Goal: Task Accomplishment & Management: Manage account settings

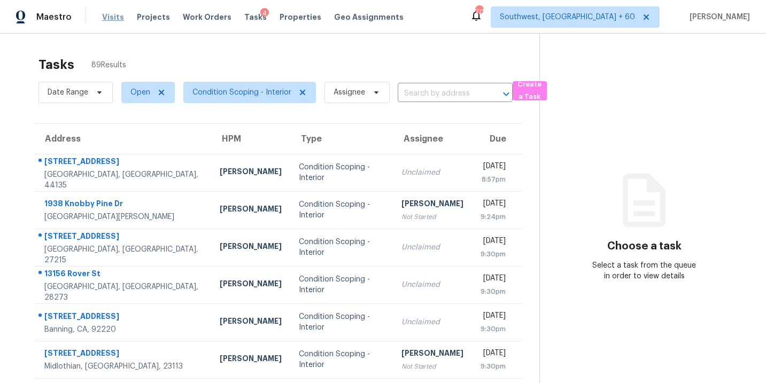
click at [112, 15] on span "Visits" at bounding box center [113, 17] width 22 height 11
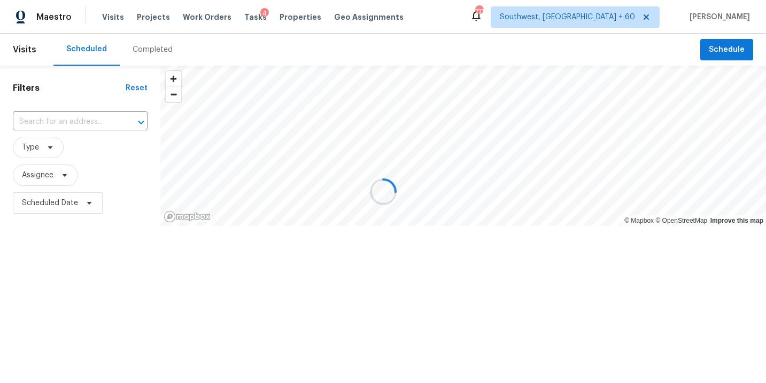
click at [141, 52] on div at bounding box center [383, 191] width 766 height 383
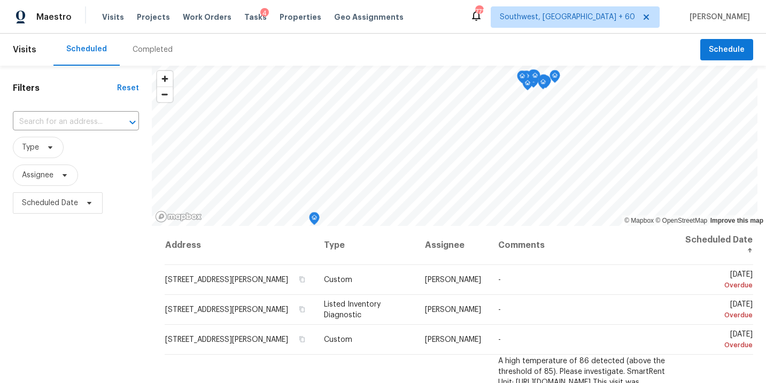
click at [150, 55] on div "Completed" at bounding box center [153, 49] width 40 height 11
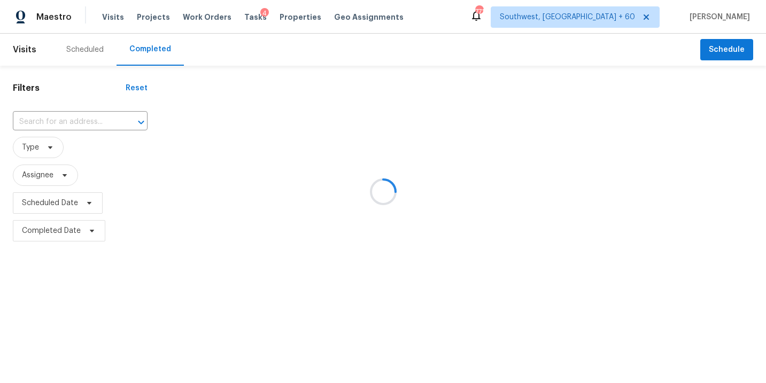
click at [97, 118] on div at bounding box center [383, 191] width 766 height 383
click at [87, 120] on div at bounding box center [383, 191] width 766 height 383
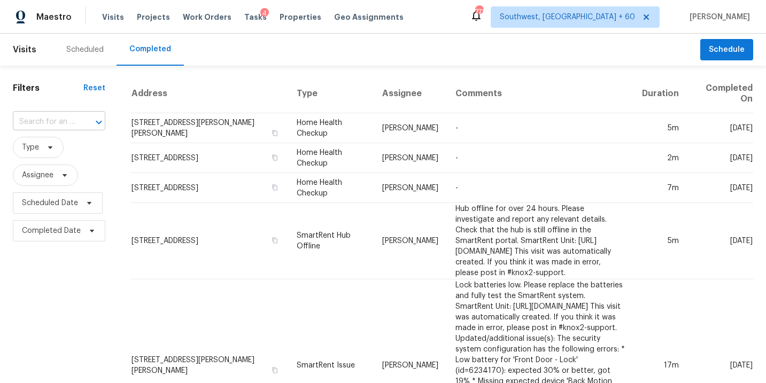
click at [73, 124] on input "text" at bounding box center [44, 122] width 63 height 17
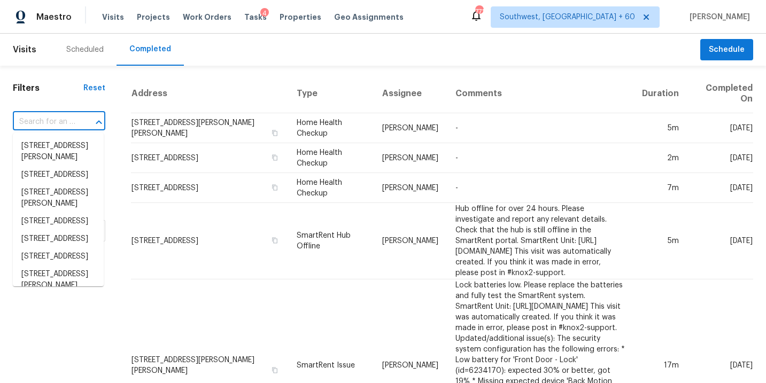
paste input "[STREET_ADDRESS][PERSON_NAME]"
type input "[STREET_ADDRESS][PERSON_NAME]"
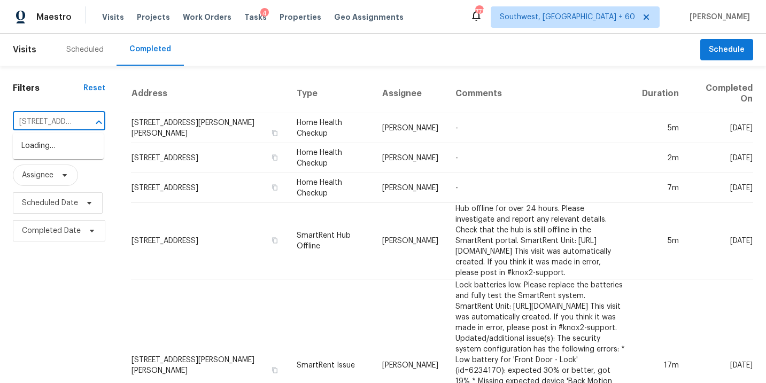
scroll to position [0, 101]
click at [66, 153] on li "[STREET_ADDRESS][PERSON_NAME]" at bounding box center [58, 151] width 91 height 29
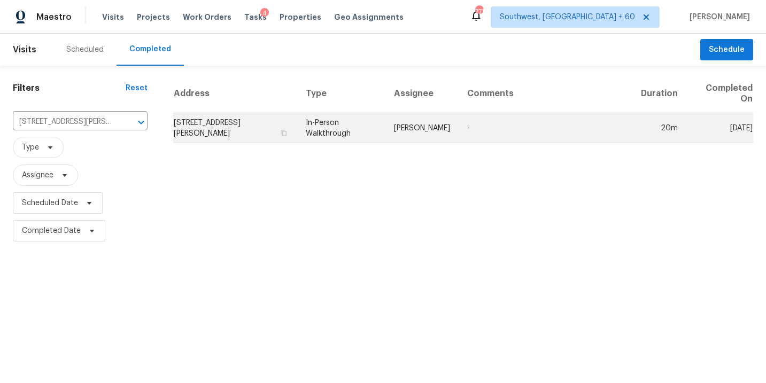
click at [406, 132] on td "[PERSON_NAME]" at bounding box center [421, 128] width 73 height 30
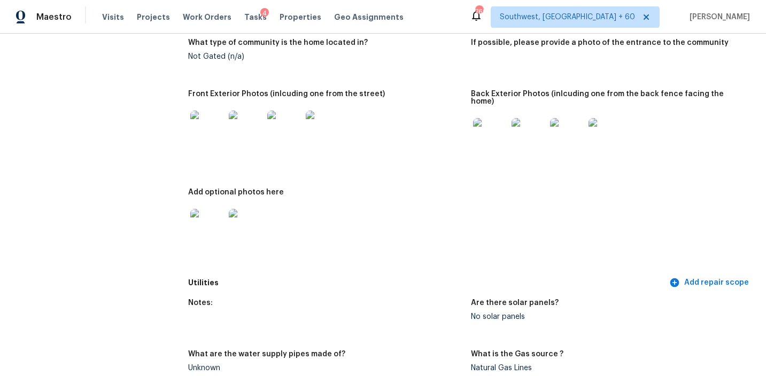
scroll to position [496, 0]
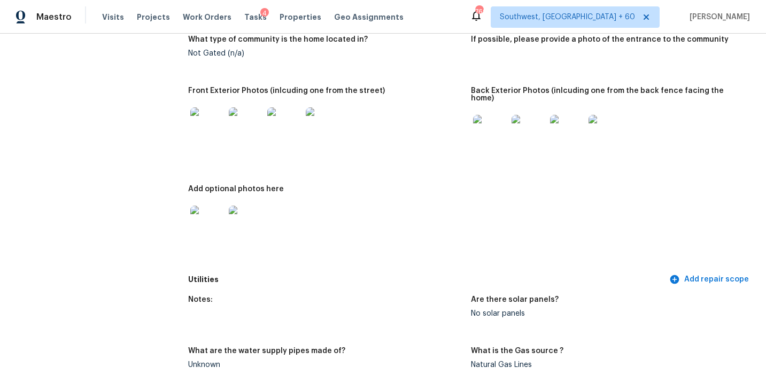
click at [234, 121] on img at bounding box center [246, 124] width 34 height 34
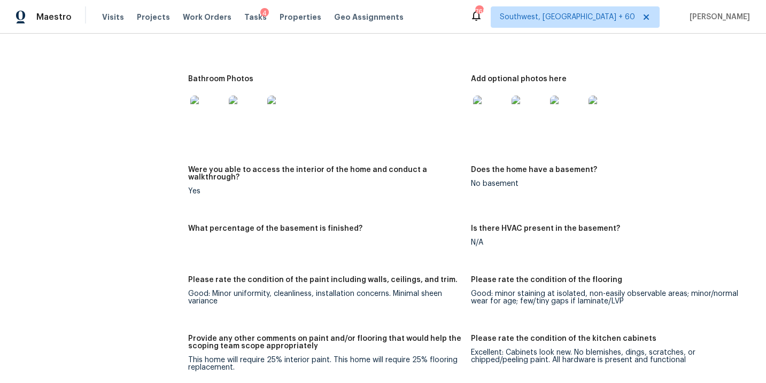
scroll to position [1694, 0]
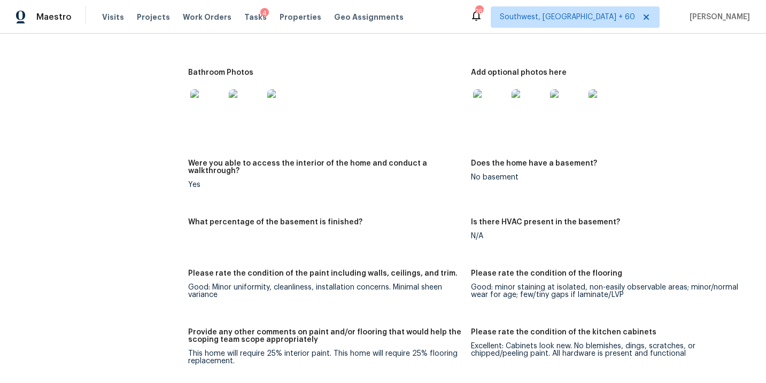
click at [426, 129] on figure "Bathroom Photos" at bounding box center [329, 108] width 282 height 78
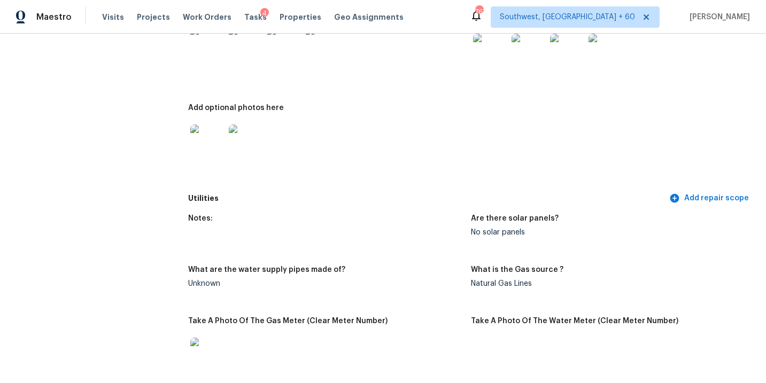
scroll to position [0, 0]
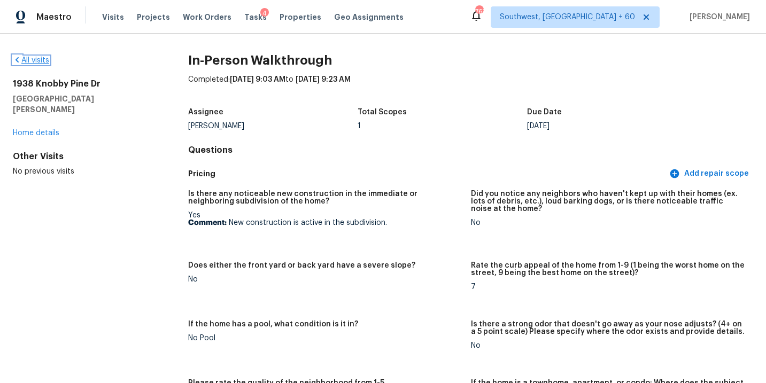
click at [46, 63] on link "All visits" at bounding box center [31, 60] width 36 height 7
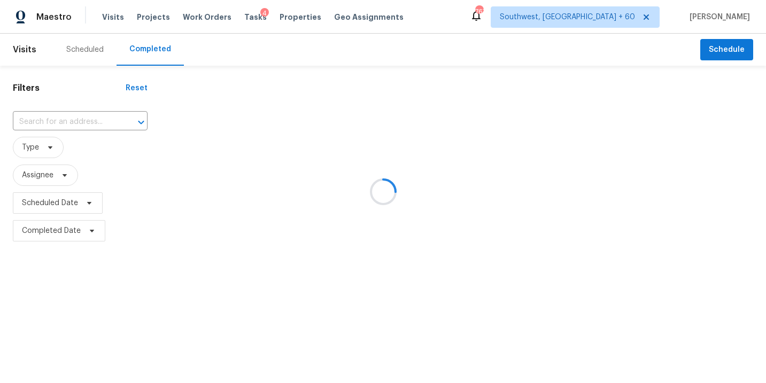
click at [75, 125] on div at bounding box center [383, 191] width 766 height 383
click at [85, 123] on div at bounding box center [383, 191] width 766 height 383
click at [81, 122] on div at bounding box center [383, 191] width 766 height 383
click at [80, 122] on div at bounding box center [383, 191] width 766 height 383
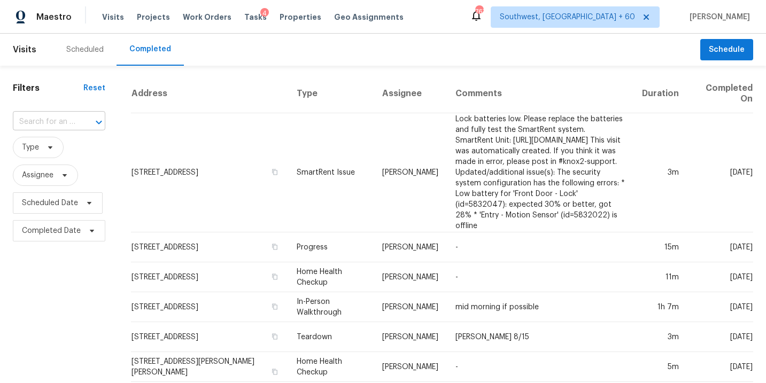
click at [80, 120] on div at bounding box center [92, 122] width 28 height 15
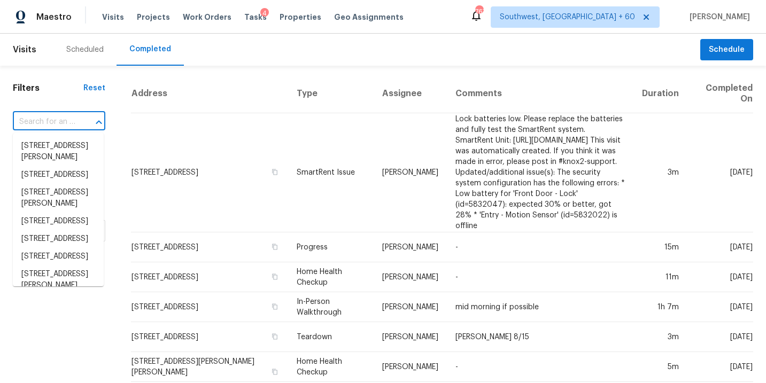
paste input "[STREET_ADDRESS]"
type input "[STREET_ADDRESS]"
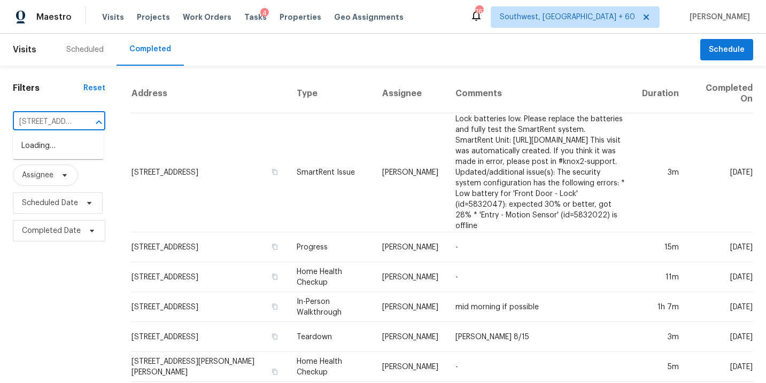
scroll to position [0, 90]
click at [74, 143] on li "[STREET_ADDRESS]" at bounding box center [58, 146] width 91 height 18
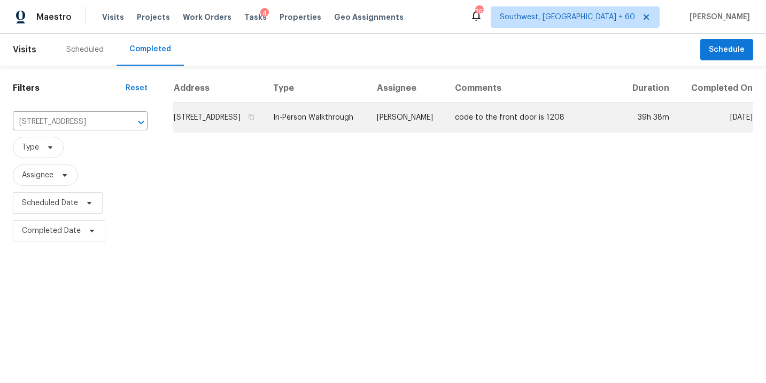
click at [368, 127] on td "In-Person Walkthrough" at bounding box center [317, 118] width 104 height 30
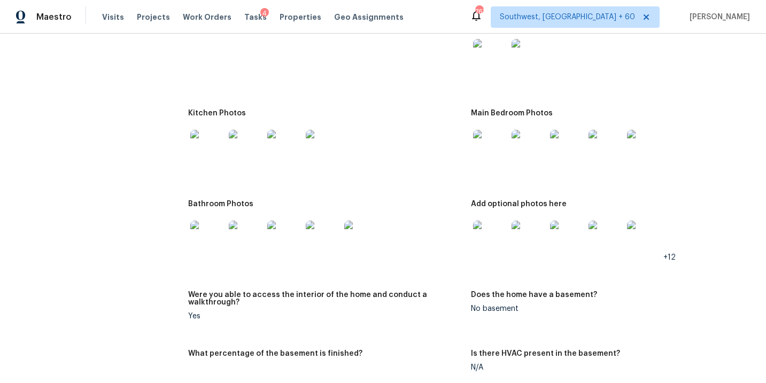
scroll to position [1217, 0]
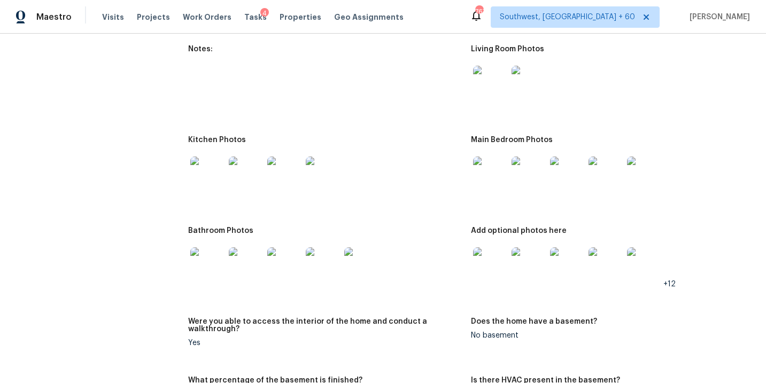
click at [490, 87] on img at bounding box center [490, 83] width 34 height 34
click at [486, 86] on img at bounding box center [490, 83] width 34 height 34
click at [541, 73] on img at bounding box center [529, 83] width 34 height 34
click at [489, 170] on img at bounding box center [490, 174] width 34 height 34
click at [480, 259] on img at bounding box center [490, 265] width 34 height 34
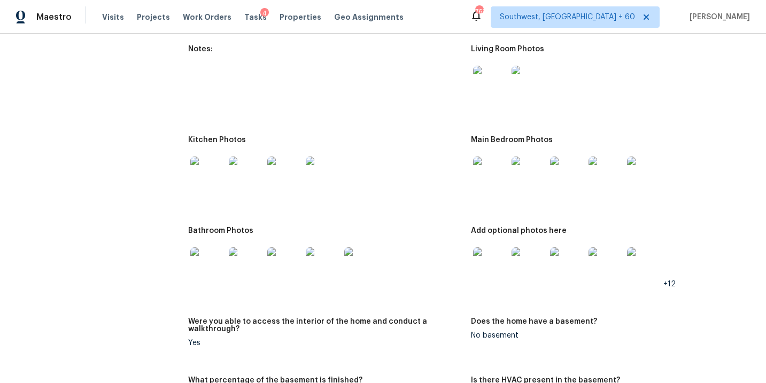
click at [199, 261] on img at bounding box center [207, 265] width 34 height 34
click at [485, 179] on img at bounding box center [490, 174] width 34 height 34
click at [488, 97] on div at bounding box center [490, 82] width 38 height 47
click at [494, 82] on img at bounding box center [490, 83] width 34 height 34
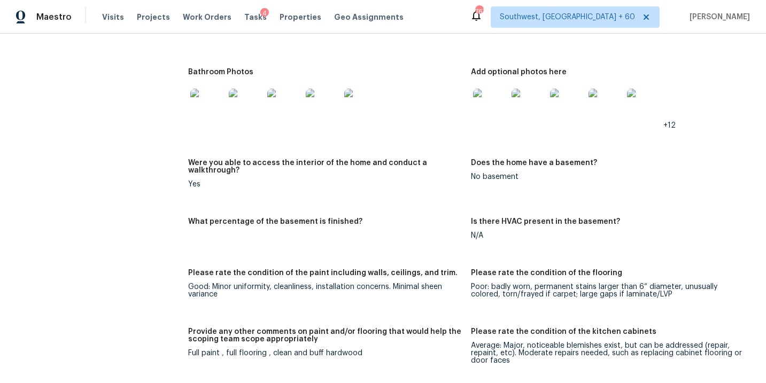
scroll to position [1705, 0]
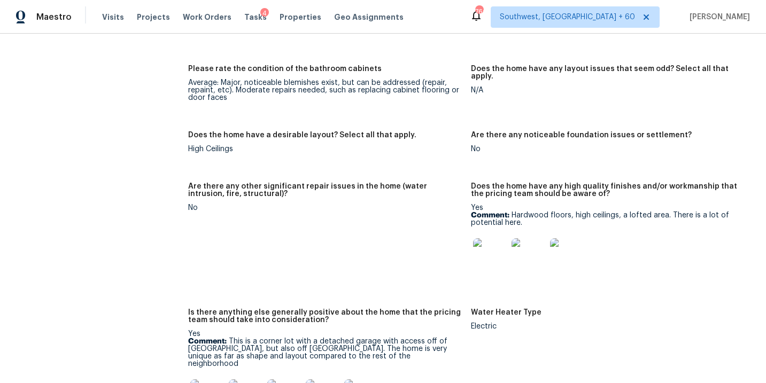
click at [491, 248] on img at bounding box center [490, 255] width 34 height 34
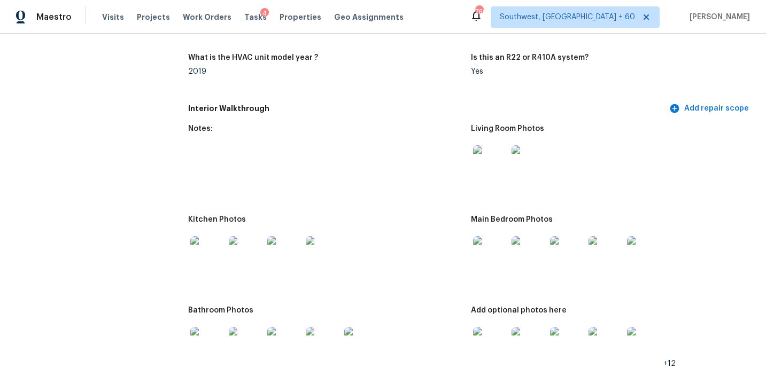
scroll to position [1130, 0]
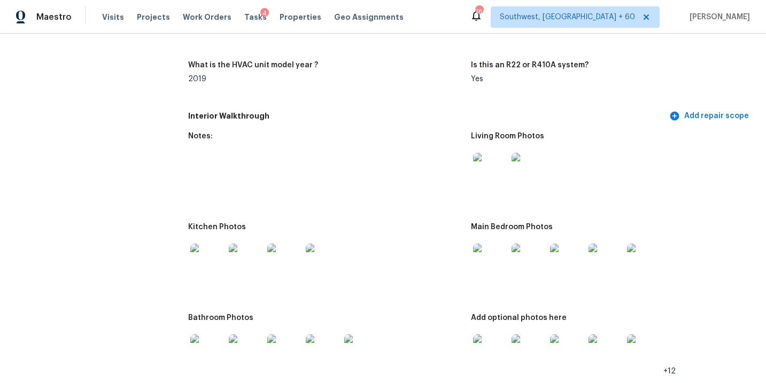
click at [486, 254] on img at bounding box center [490, 261] width 34 height 34
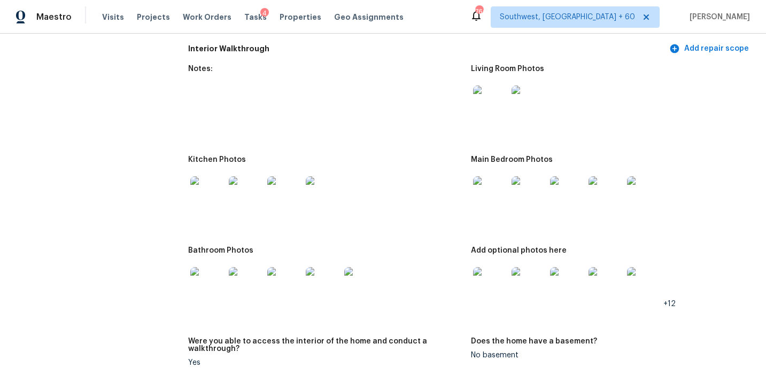
scroll to position [1216, 0]
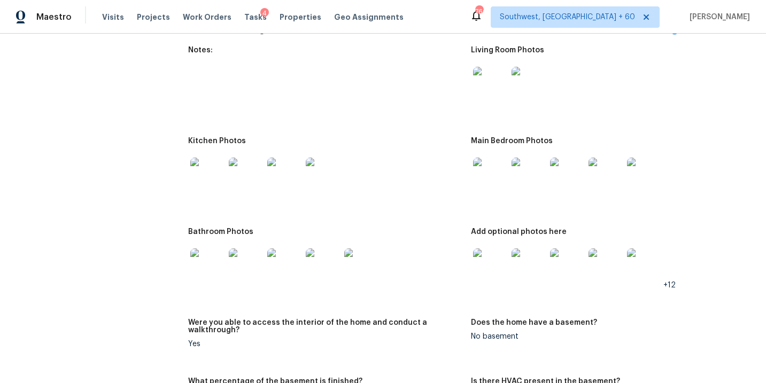
click at [491, 265] on img at bounding box center [490, 266] width 34 height 34
click at [626, 258] on div at bounding box center [644, 265] width 38 height 47
click at [646, 264] on img at bounding box center [644, 266] width 34 height 34
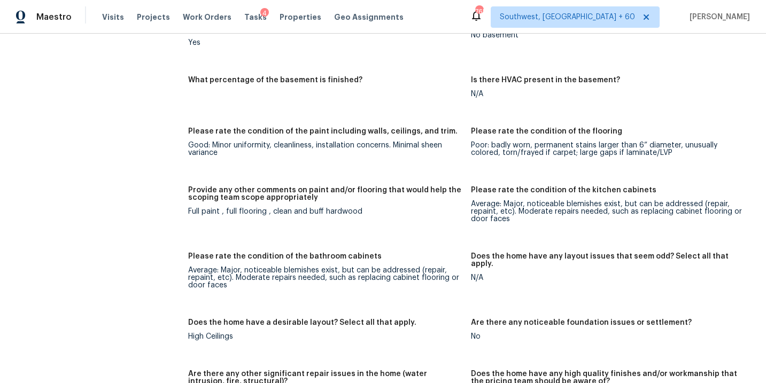
scroll to position [1521, 0]
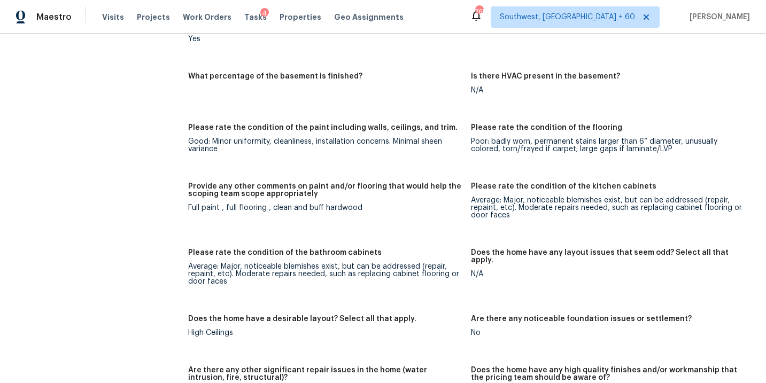
click at [311, 156] on figure "Please rate the condition of the paint including walls, ceilings, and trim. Goo…" at bounding box center [329, 147] width 282 height 46
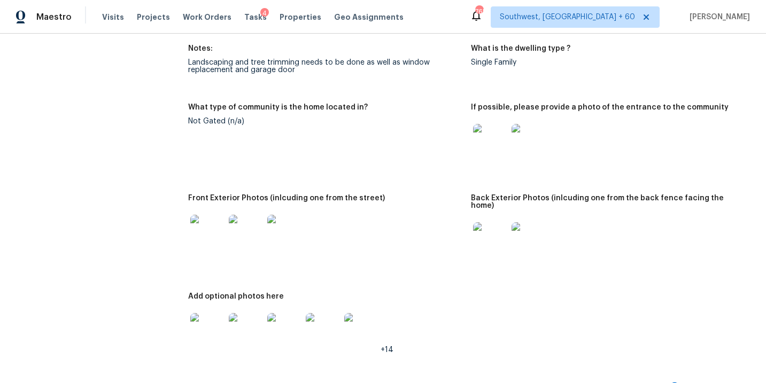
scroll to position [0, 0]
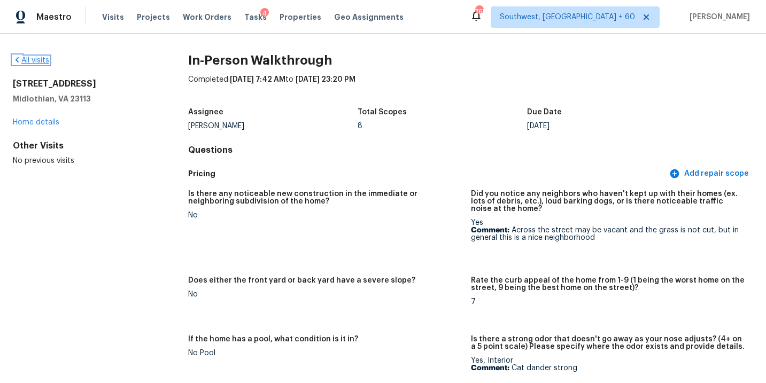
click at [37, 58] on link "All visits" at bounding box center [31, 60] width 36 height 7
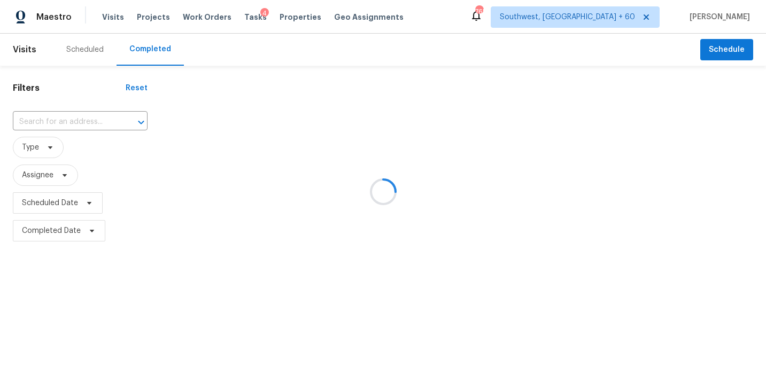
click at [100, 112] on div at bounding box center [383, 191] width 766 height 383
click at [85, 120] on div at bounding box center [383, 191] width 766 height 383
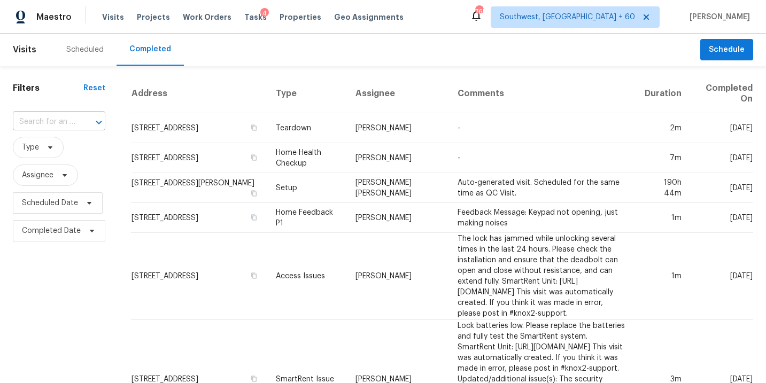
click at [85, 120] on div at bounding box center [92, 122] width 28 height 15
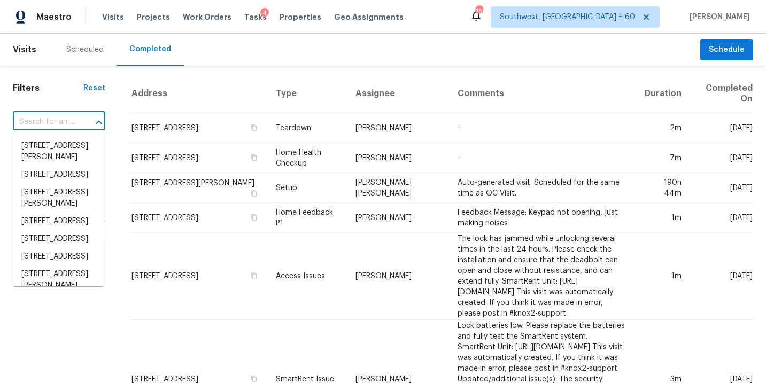
paste input "[STREET_ADDRESS]"
type input "[STREET_ADDRESS]"
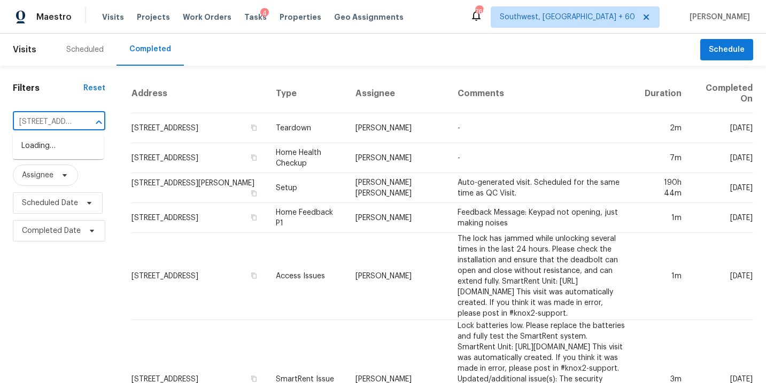
scroll to position [0, 80]
click at [76, 151] on li "[STREET_ADDRESS]" at bounding box center [58, 146] width 91 height 18
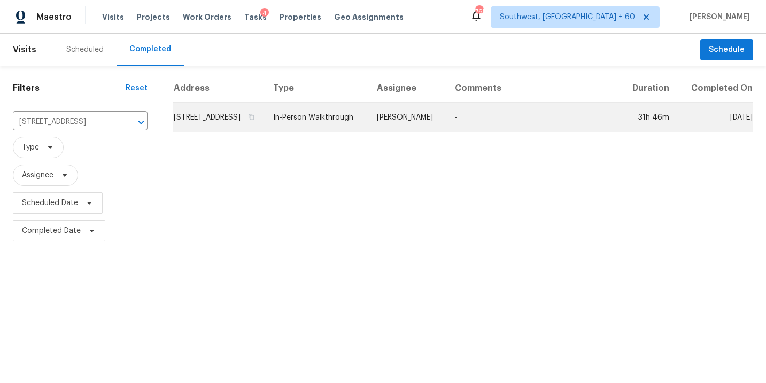
click at [435, 131] on td "[PERSON_NAME]" at bounding box center [407, 118] width 78 height 30
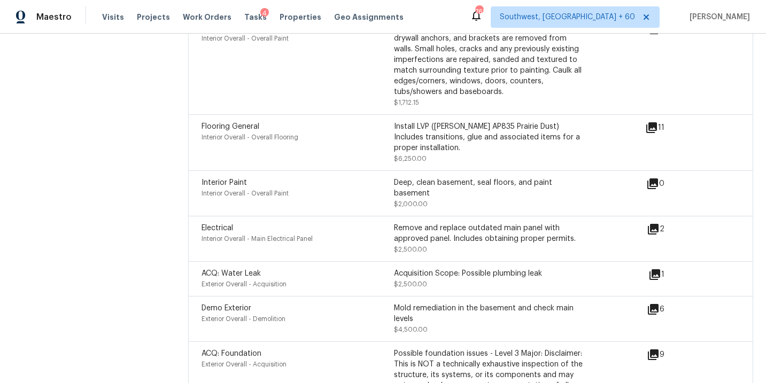
scroll to position [3862, 0]
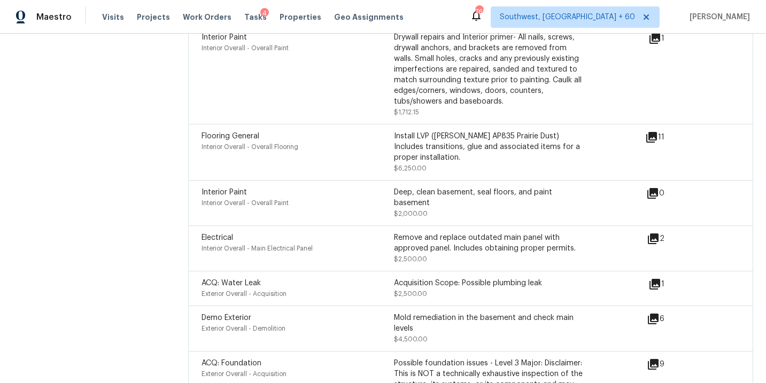
click at [653, 133] on icon at bounding box center [651, 137] width 11 height 11
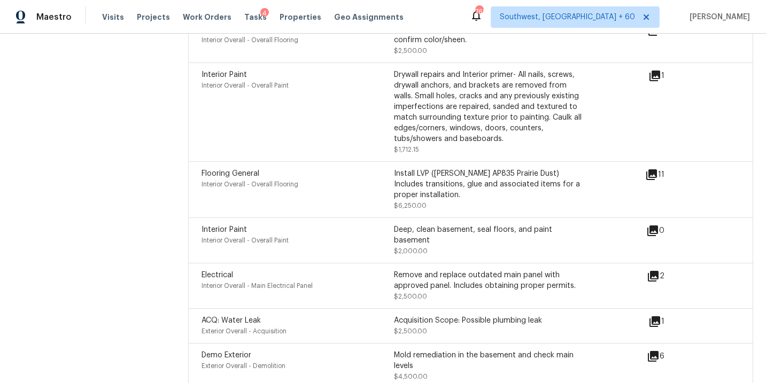
scroll to position [3812, 0]
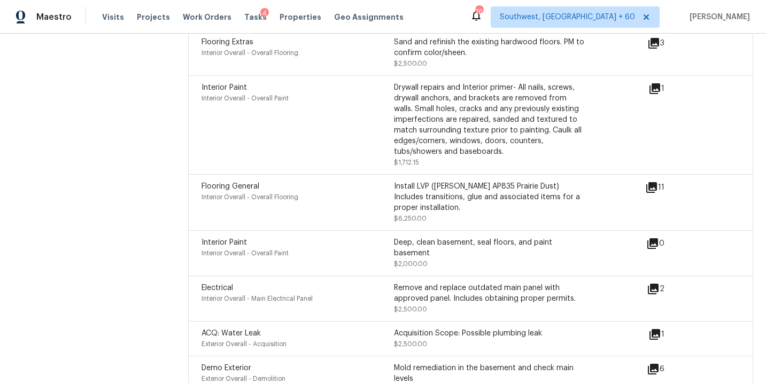
click at [659, 83] on icon at bounding box center [655, 88] width 11 height 11
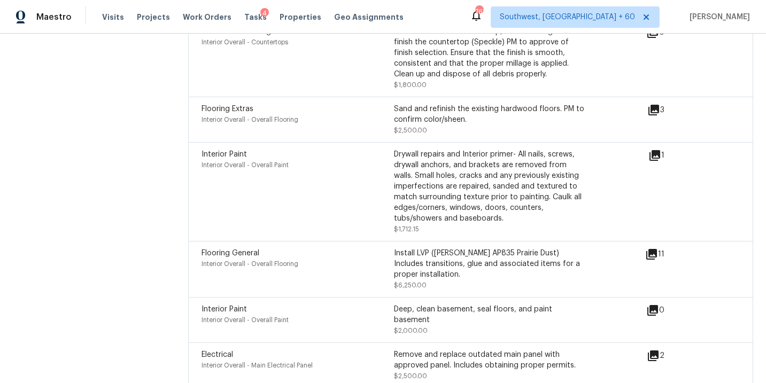
scroll to position [3743, 0]
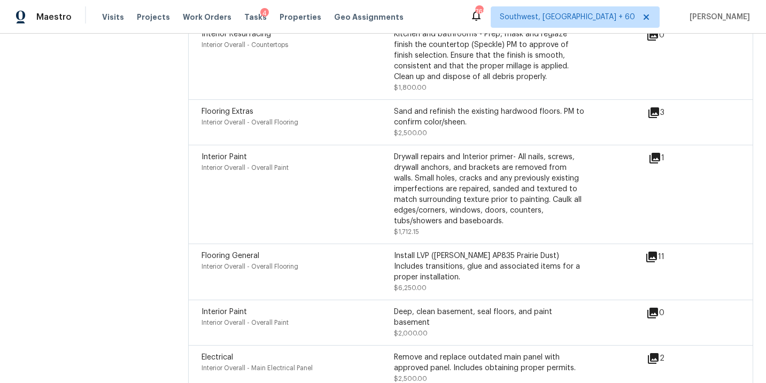
click at [654, 107] on icon at bounding box center [653, 112] width 11 height 11
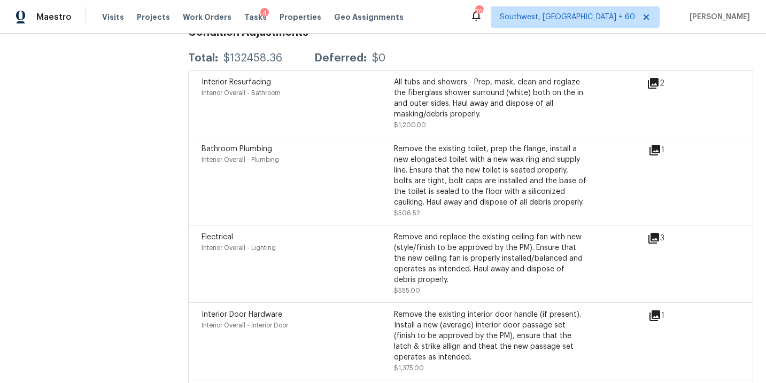
scroll to position [3217, 0]
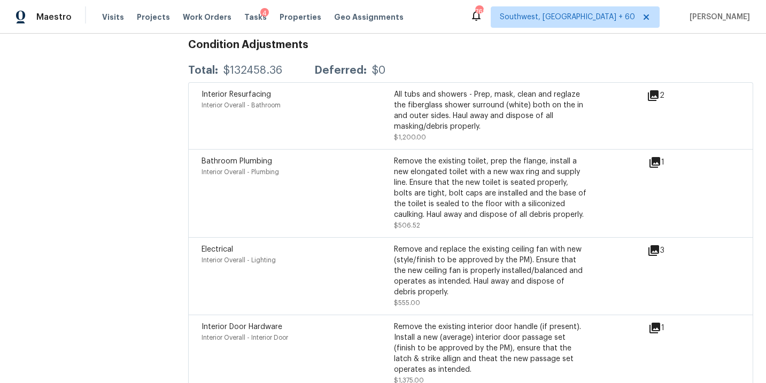
click at [652, 90] on icon at bounding box center [653, 95] width 11 height 11
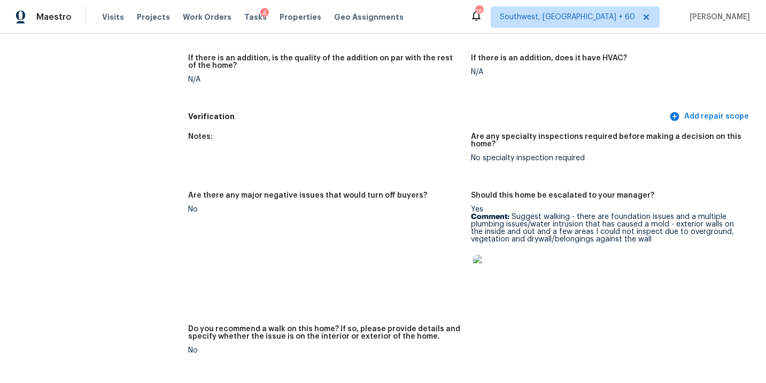
scroll to position [2831, 0]
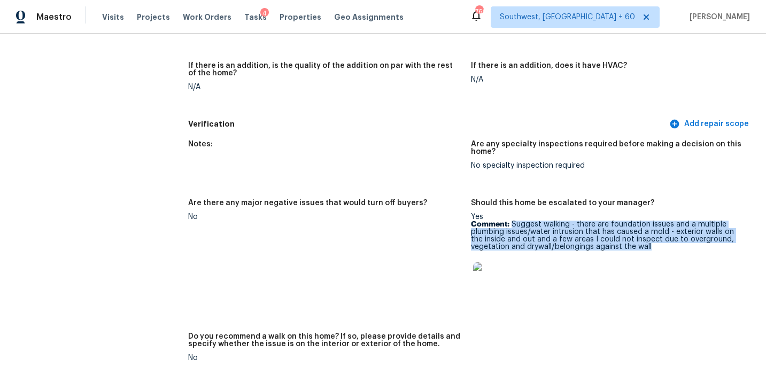
drag, startPoint x: 513, startPoint y: 217, endPoint x: 659, endPoint y: 241, distance: 147.9
click at [659, 241] on p "Comment: Suggest walking - there are foundation issues and a multiple plumbing …" at bounding box center [608, 236] width 274 height 30
copy p "Suggest walking - there are foundation issues and a multiple plumbing issues/wa…"
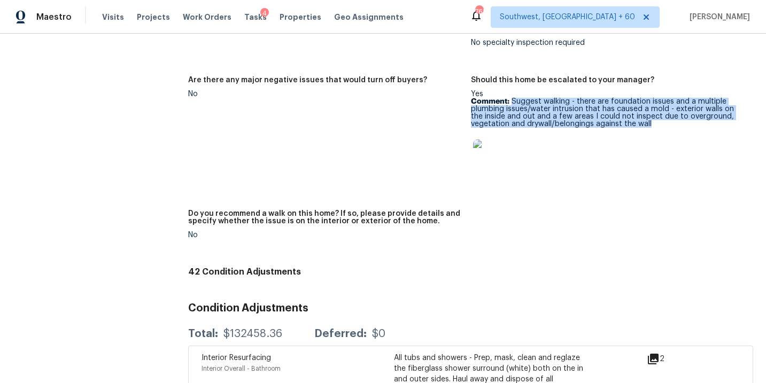
scroll to position [2984, 0]
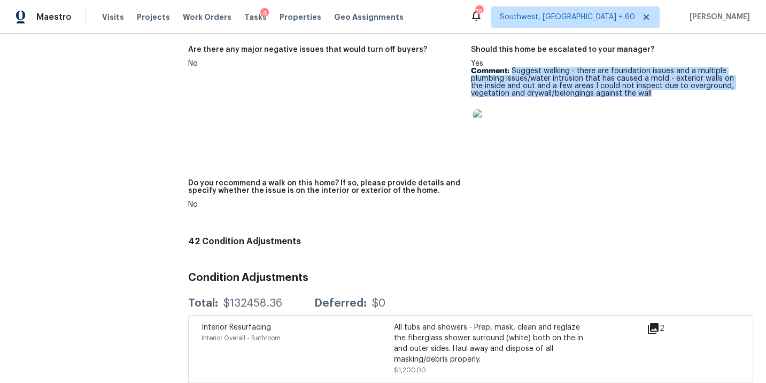
click at [478, 130] on img at bounding box center [490, 126] width 34 height 34
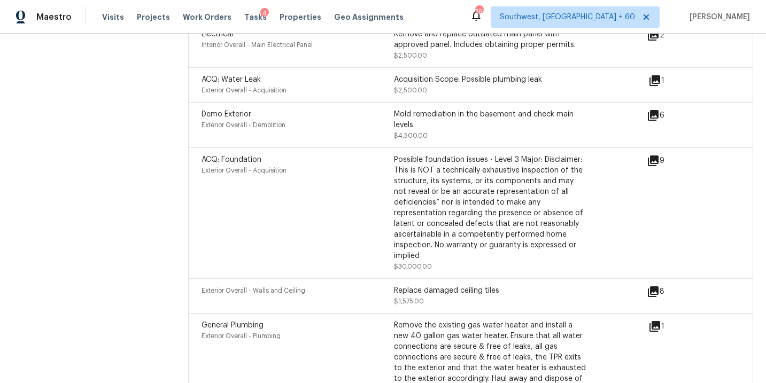
scroll to position [4002, 0]
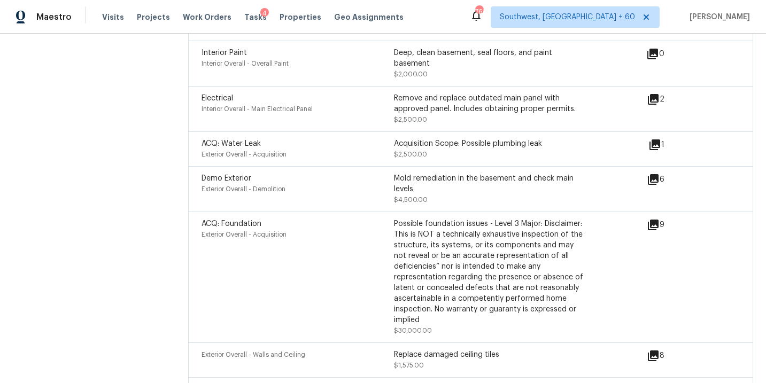
click at [660, 219] on div "9" at bounding box center [673, 225] width 52 height 13
click at [658, 220] on icon at bounding box center [653, 225] width 11 height 11
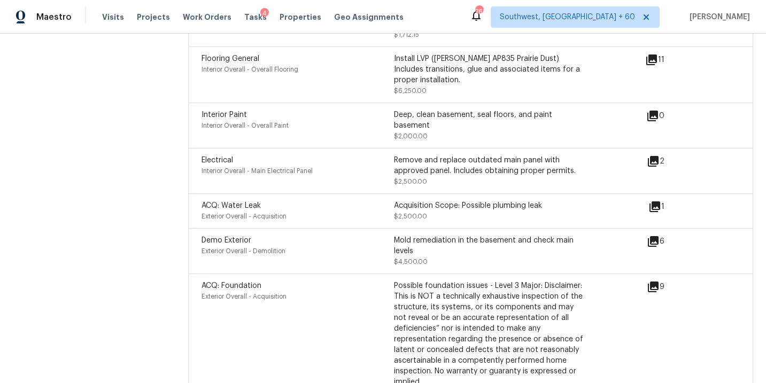
scroll to position [3904, 0]
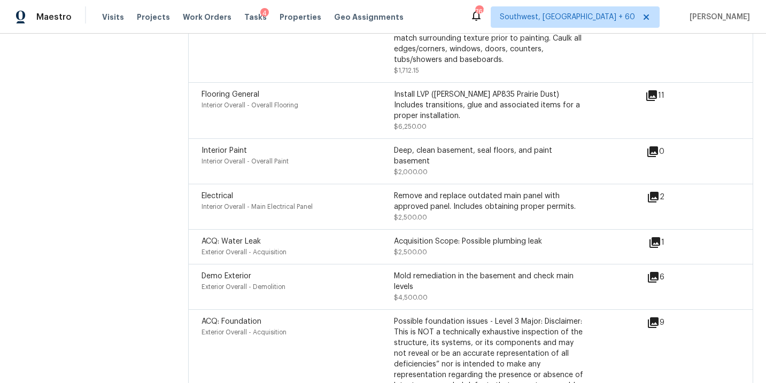
click at [651, 236] on icon at bounding box center [654, 242] width 13 height 13
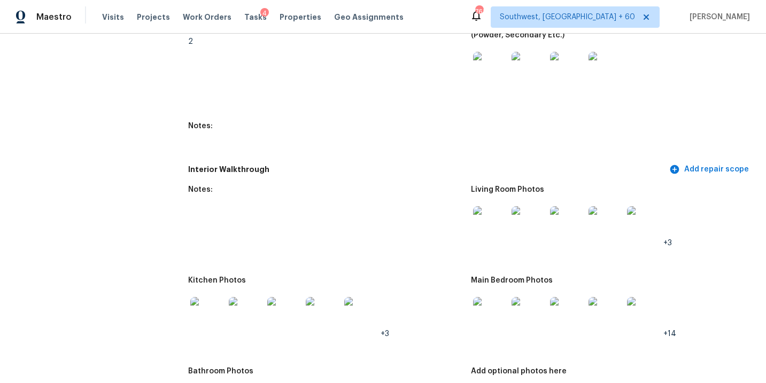
scroll to position [1691, 0]
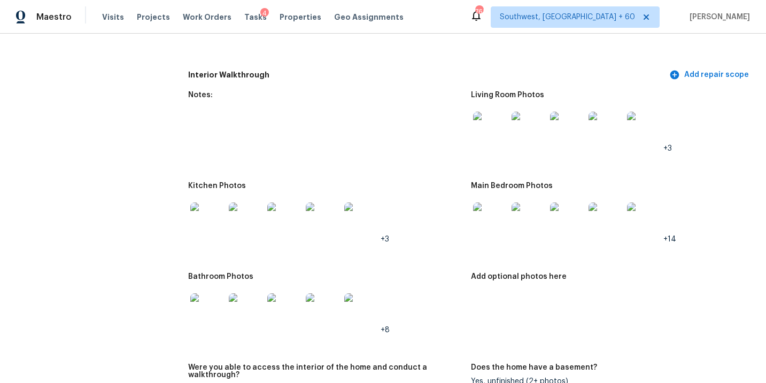
click at [489, 123] on img at bounding box center [490, 129] width 34 height 34
click at [494, 219] on img at bounding box center [490, 220] width 34 height 34
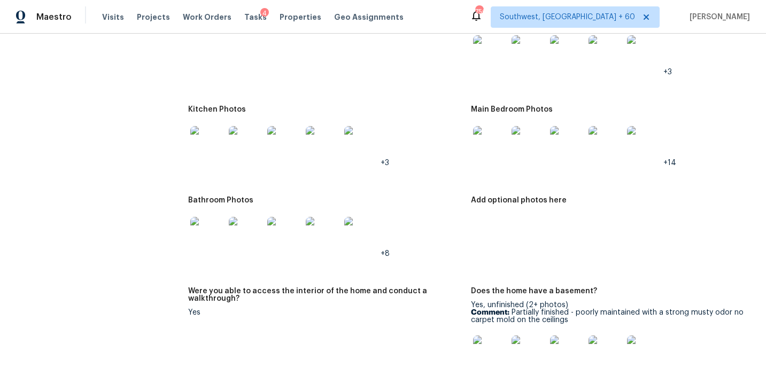
scroll to position [1861, 0]
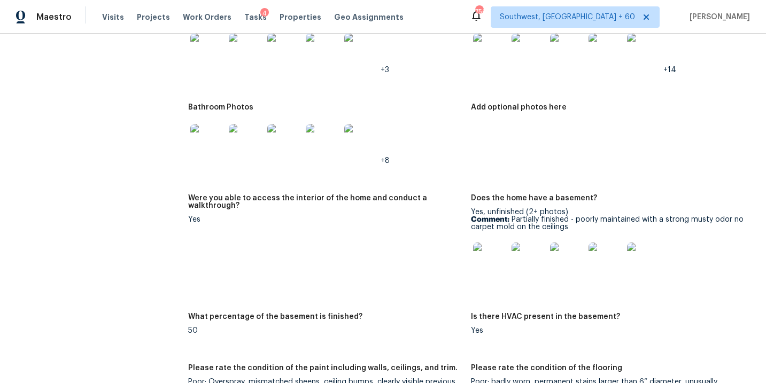
click at [486, 269] on img at bounding box center [490, 260] width 34 height 34
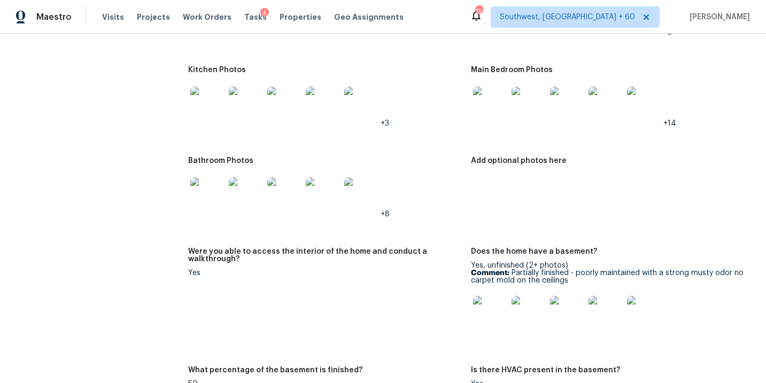
click at [208, 192] on img at bounding box center [207, 194] width 34 height 34
click at [206, 96] on img at bounding box center [207, 104] width 34 height 34
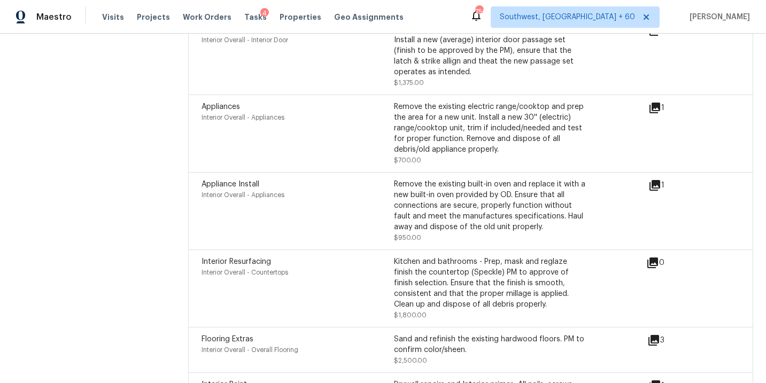
scroll to position [3494, 0]
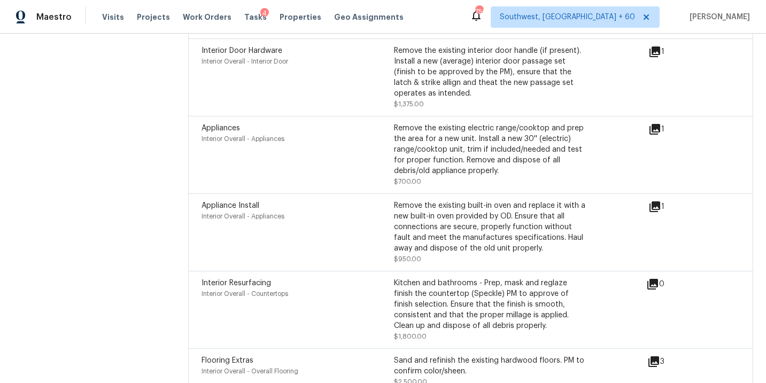
click at [285, 176] on div "Appliances Interior Overall - Appliances" at bounding box center [298, 155] width 192 height 64
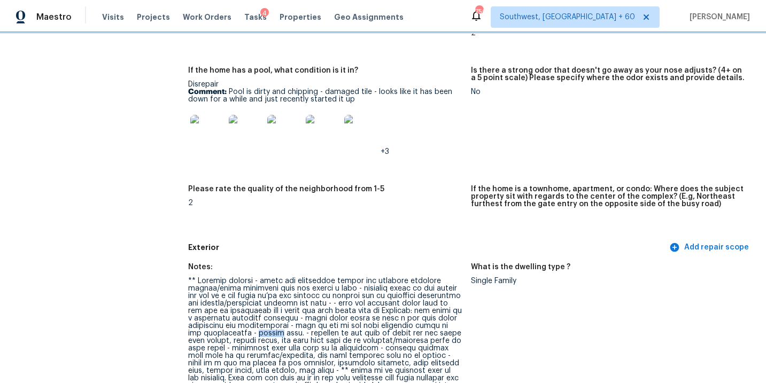
scroll to position [434, 0]
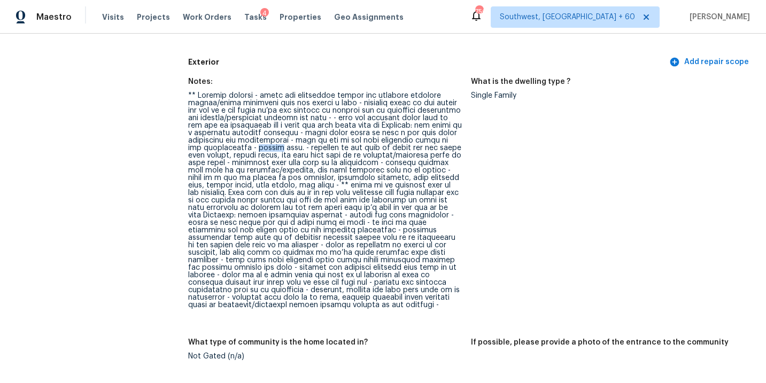
click at [397, 252] on div at bounding box center [325, 200] width 274 height 217
click at [496, 220] on figure "What is the dwelling type ? Single Family" at bounding box center [612, 202] width 282 height 248
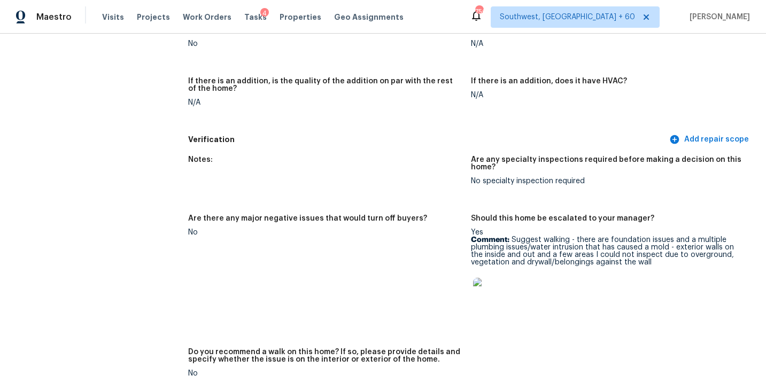
scroll to position [2801, 0]
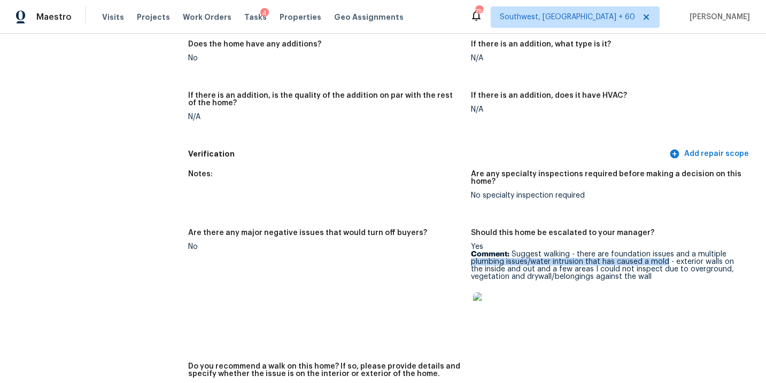
drag, startPoint x: 666, startPoint y: 253, endPoint x: 471, endPoint y: 254, distance: 194.6
click at [471, 254] on p "Comment: Suggest walking - there are foundation issues and a multiple plumbing …" at bounding box center [608, 266] width 274 height 30
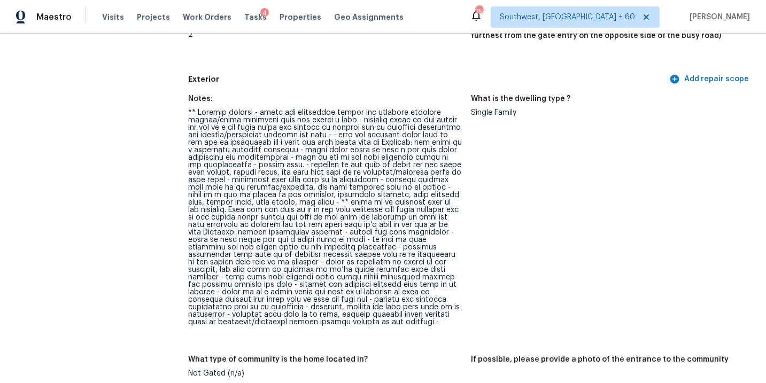
scroll to position [403, 0]
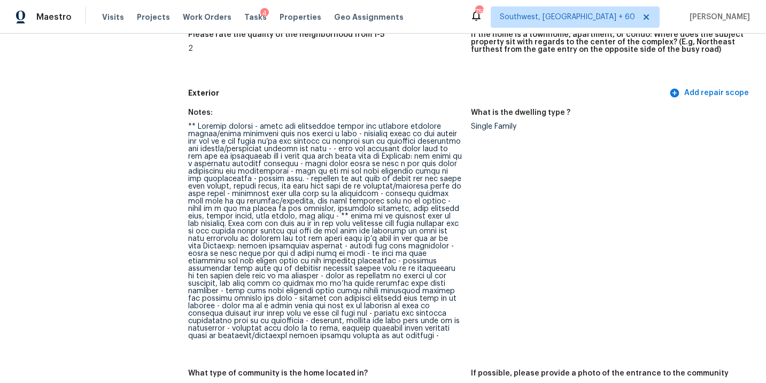
click at [485, 189] on figure "What is the dwelling type ? Single Family" at bounding box center [612, 233] width 282 height 248
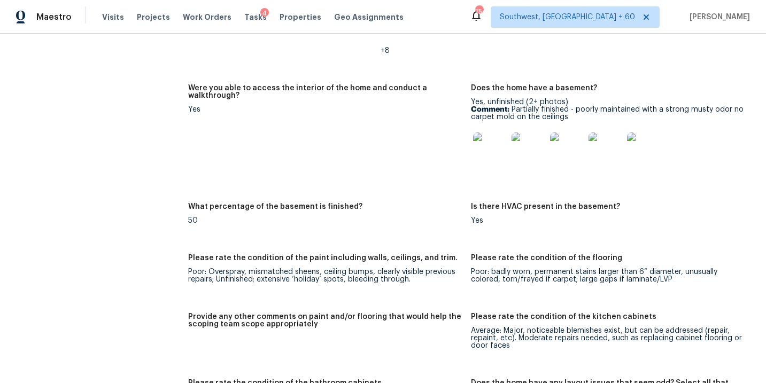
scroll to position [1926, 0]
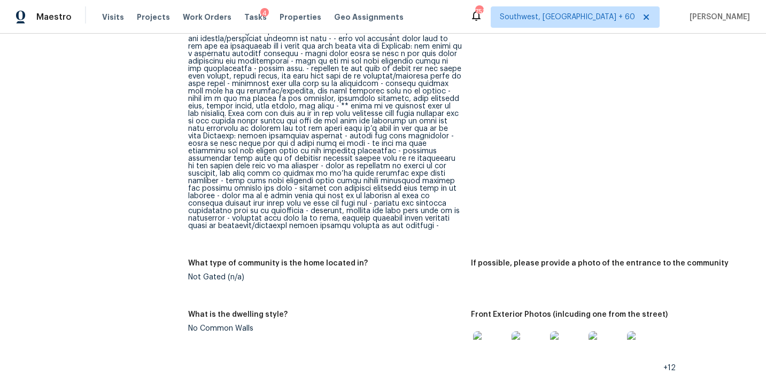
scroll to position [0, 0]
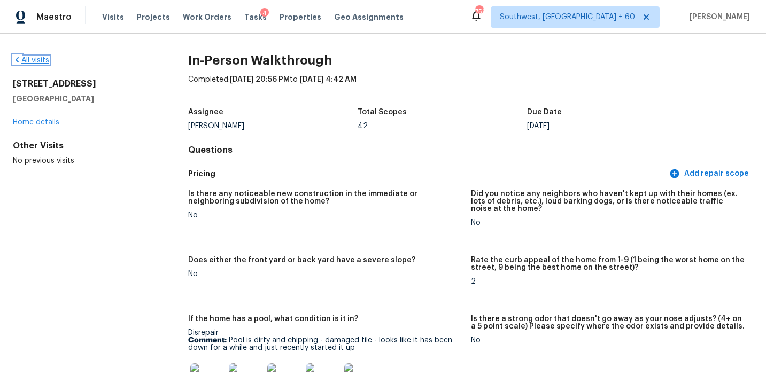
click at [41, 57] on link "All visits" at bounding box center [31, 60] width 36 height 7
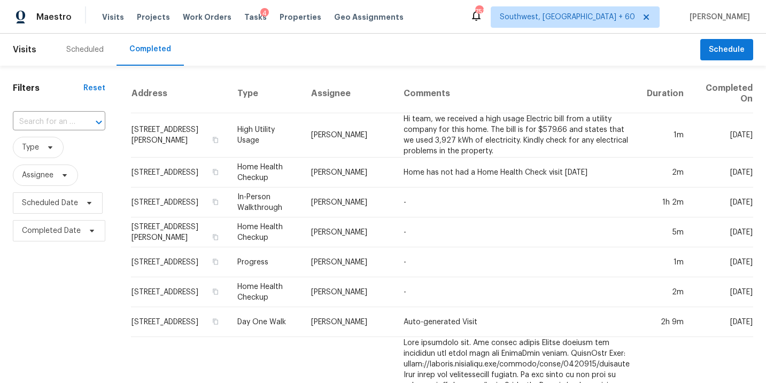
click at [92, 121] on icon "Open" at bounding box center [98, 122] width 13 height 13
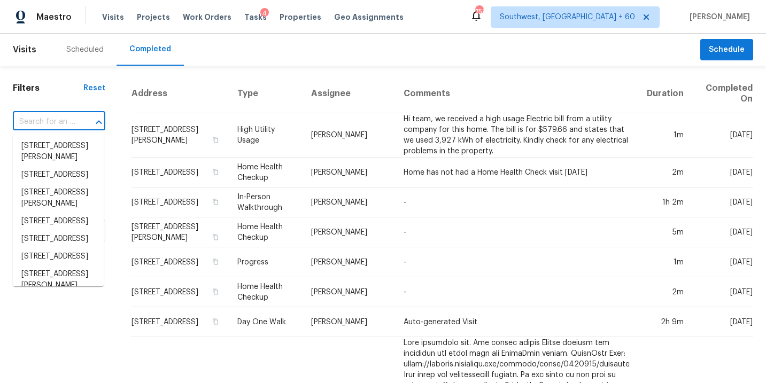
paste input "[STREET_ADDRESS]"
type input "[STREET_ADDRESS]"
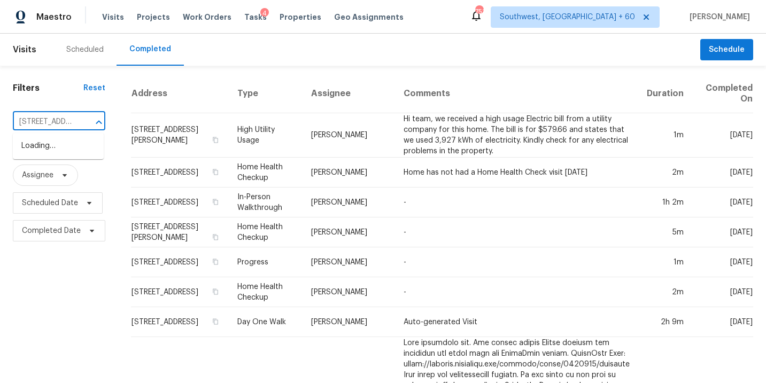
scroll to position [0, 104]
click at [61, 151] on li "[STREET_ADDRESS]" at bounding box center [58, 146] width 91 height 18
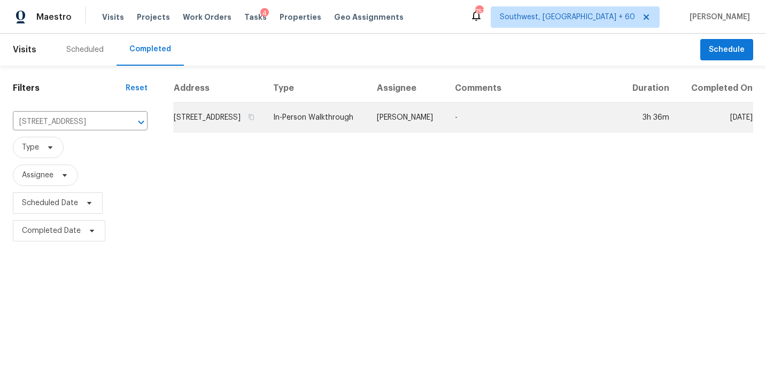
click at [353, 133] on td "In-Person Walkthrough" at bounding box center [317, 118] width 104 height 30
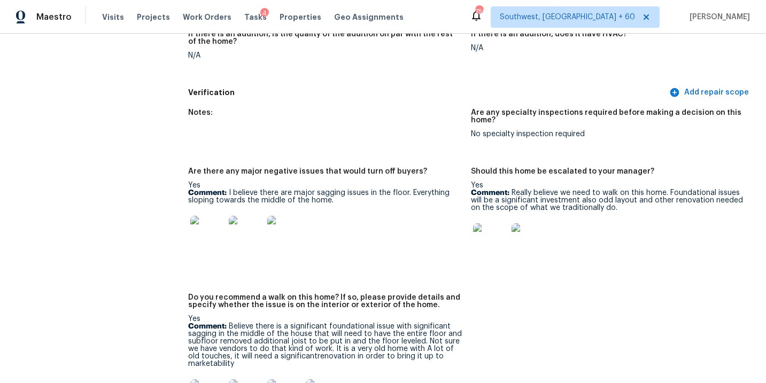
scroll to position [2681, 0]
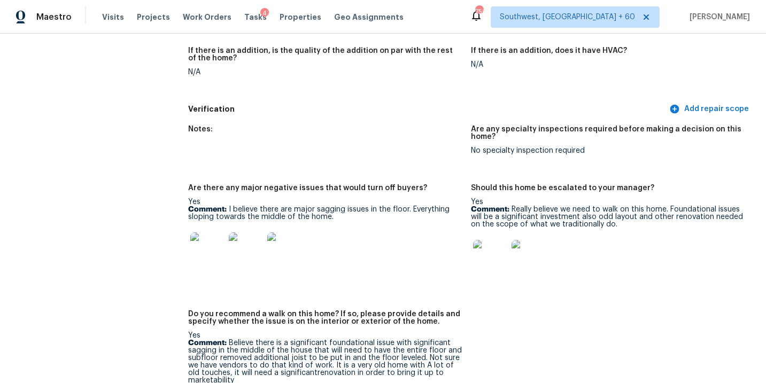
click at [482, 250] on img at bounding box center [490, 257] width 34 height 34
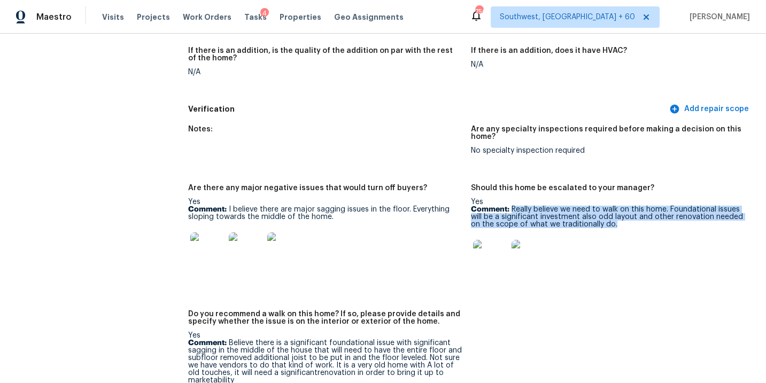
drag, startPoint x: 512, startPoint y: 203, endPoint x: 618, endPoint y: 217, distance: 107.3
click at [618, 217] on p "Comment: Really believe we need to walk on this home. Foundational issues will …" at bounding box center [608, 217] width 274 height 22
copy p "Really believe we need to walk on this home. Foundational issues will be a sign…"
click at [632, 243] on div at bounding box center [608, 257] width 274 height 47
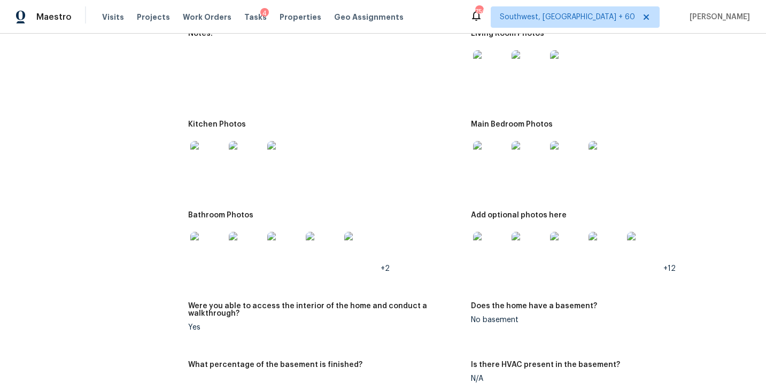
scroll to position [1535, 0]
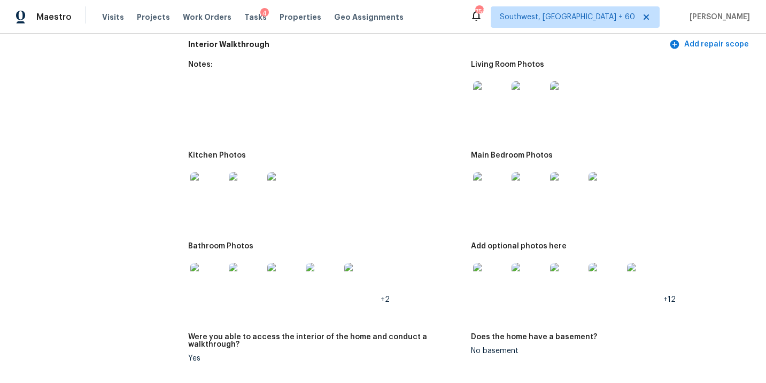
click at [493, 263] on img at bounding box center [490, 280] width 34 height 34
click at [496, 186] on img at bounding box center [490, 189] width 34 height 34
click at [482, 101] on img at bounding box center [490, 98] width 34 height 34
click at [199, 177] on img at bounding box center [207, 189] width 34 height 34
click at [207, 276] on img at bounding box center [207, 280] width 34 height 34
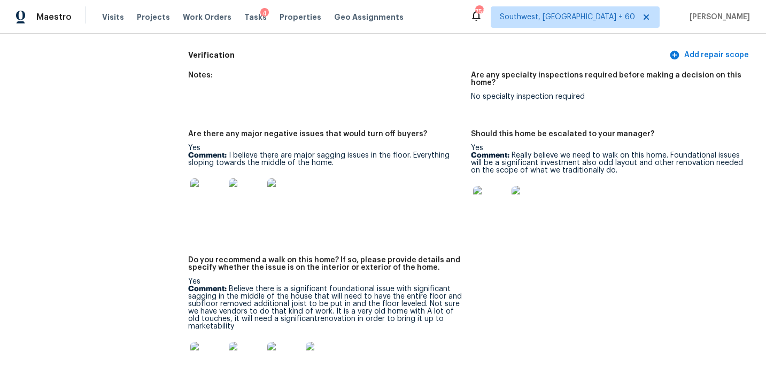
scroll to position [2726, 0]
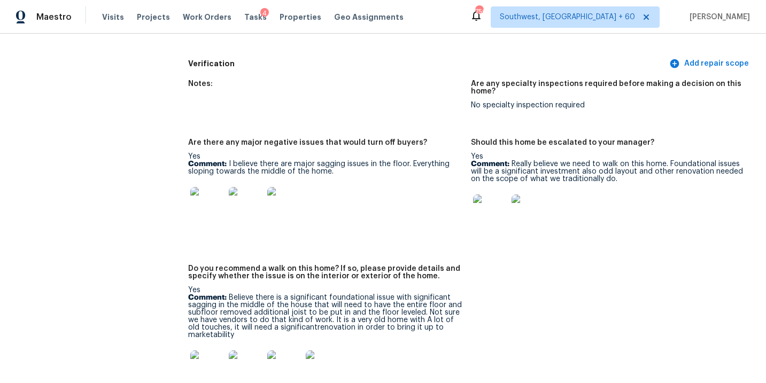
click at [497, 208] on img at bounding box center [490, 212] width 34 height 34
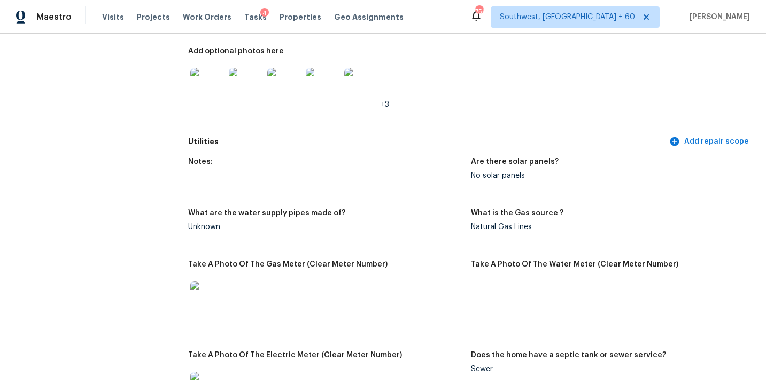
scroll to position [717, 0]
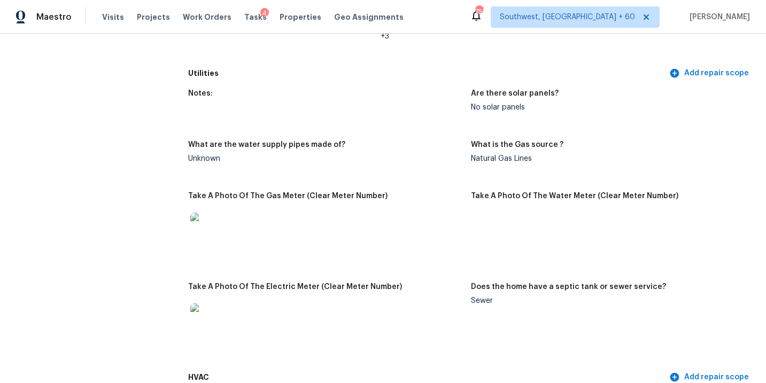
click at [353, 121] on div "Notes: Are there solar panels? No solar panels What are the water supply pipes …" at bounding box center [470, 225] width 565 height 284
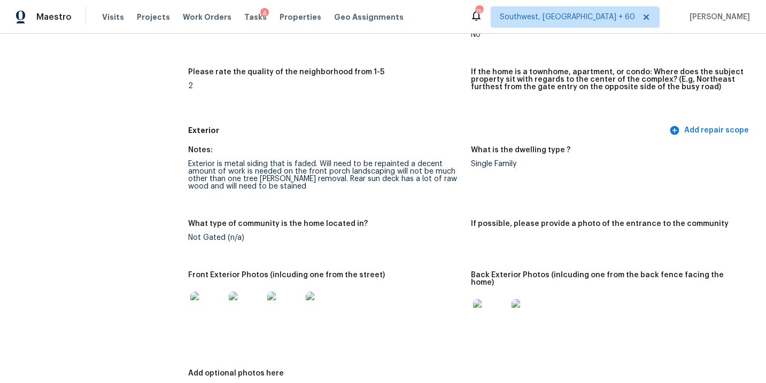
scroll to position [0, 0]
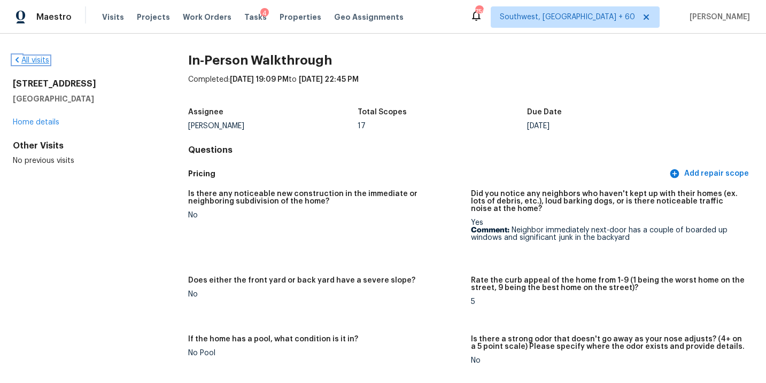
click at [36, 62] on link "All visits" at bounding box center [31, 60] width 36 height 7
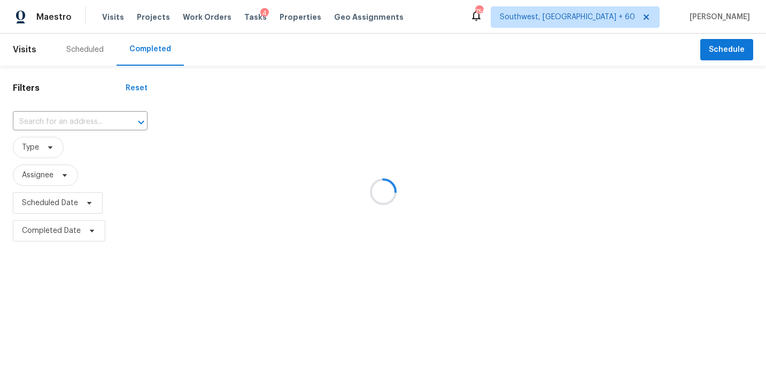
click at [94, 135] on div at bounding box center [383, 191] width 766 height 383
click at [97, 127] on div at bounding box center [383, 191] width 766 height 383
click at [100, 120] on div at bounding box center [383, 191] width 766 height 383
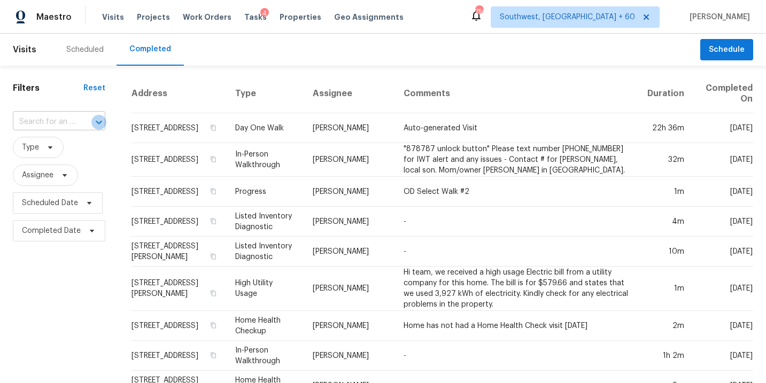
click at [92, 120] on icon "Open" at bounding box center [98, 122] width 13 height 13
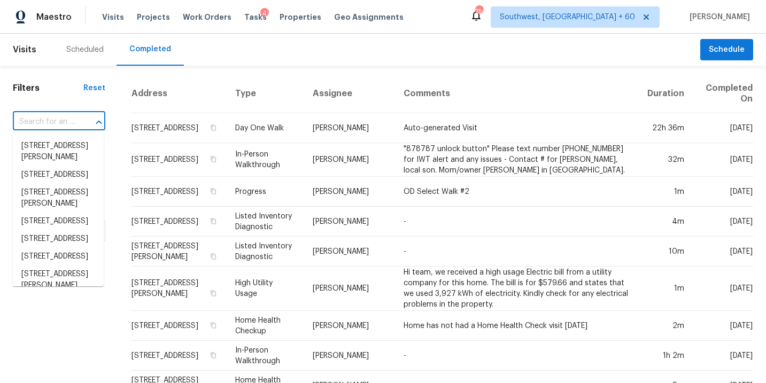
paste input "[STREET_ADDRESS]"
type input "[STREET_ADDRESS]"
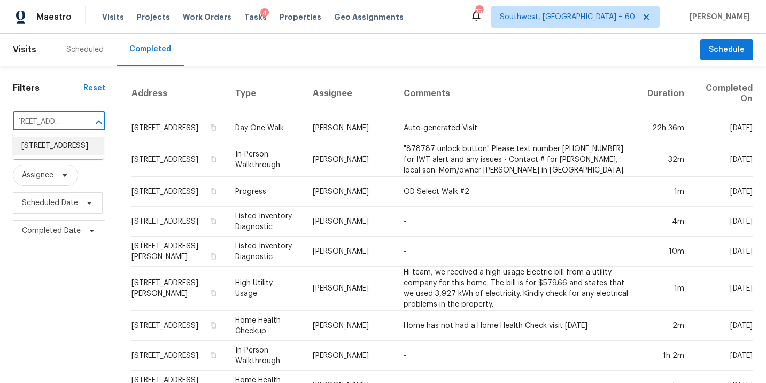
click at [77, 150] on li "[STREET_ADDRESS]" at bounding box center [58, 146] width 91 height 18
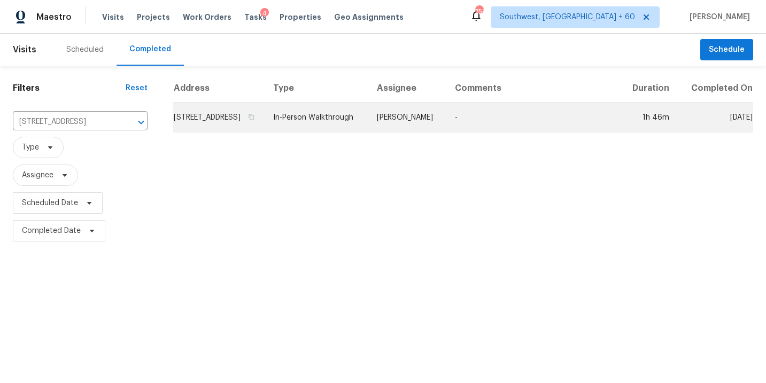
click at [368, 133] on td "In-Person Walkthrough" at bounding box center [317, 118] width 104 height 30
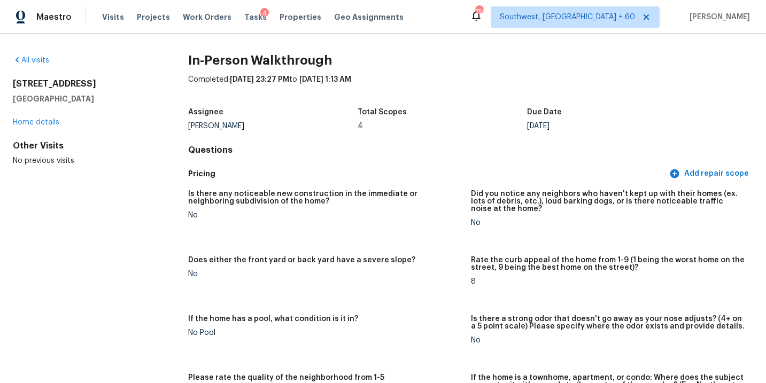
click at [44, 67] on div "All visits [STREET_ADDRESS] Home details Other Visits No previous visits" at bounding box center [83, 110] width 141 height 111
click at [44, 62] on link "All visits" at bounding box center [31, 60] width 36 height 7
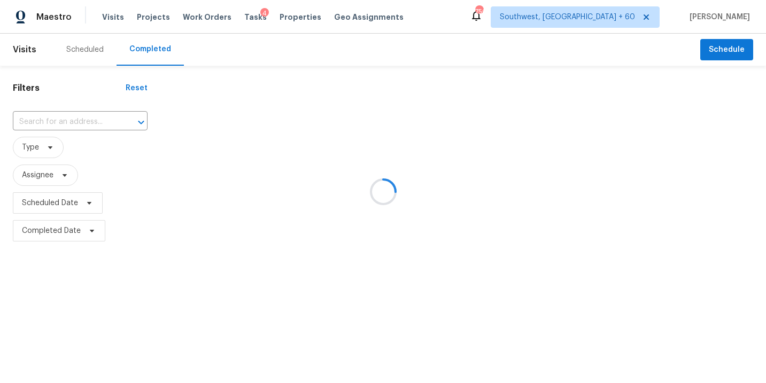
click at [61, 133] on div at bounding box center [383, 191] width 766 height 383
click at [85, 120] on div at bounding box center [383, 191] width 766 height 383
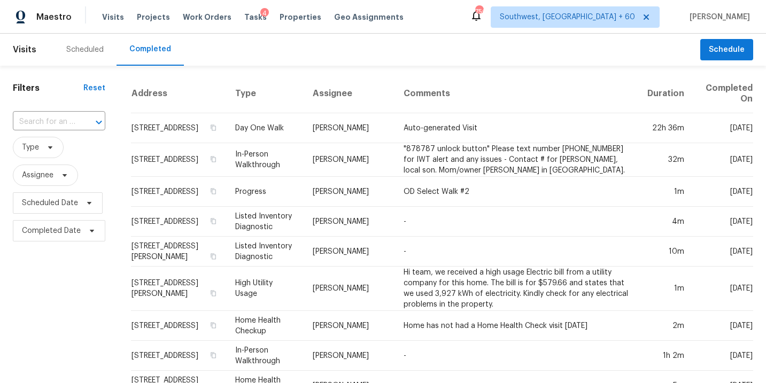
click at [84, 121] on div at bounding box center [92, 122] width 28 height 15
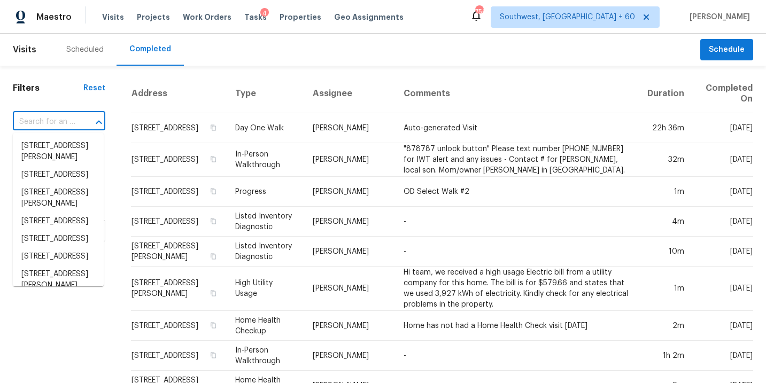
click at [84, 121] on div at bounding box center [92, 122] width 28 height 15
paste input "[STREET_ADDRESS]"
type input "[STREET_ADDRESS]"
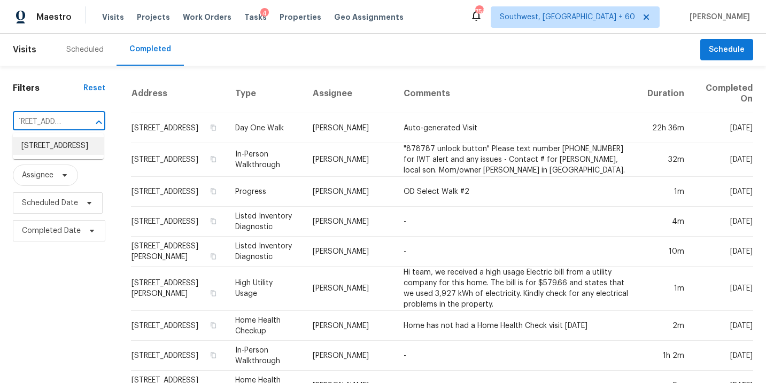
click at [71, 148] on li "[STREET_ADDRESS]" at bounding box center [58, 146] width 91 height 18
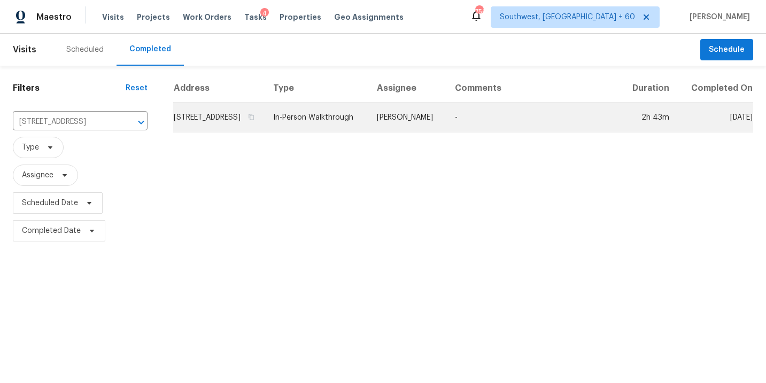
click at [322, 123] on td "In-Person Walkthrough" at bounding box center [317, 118] width 104 height 30
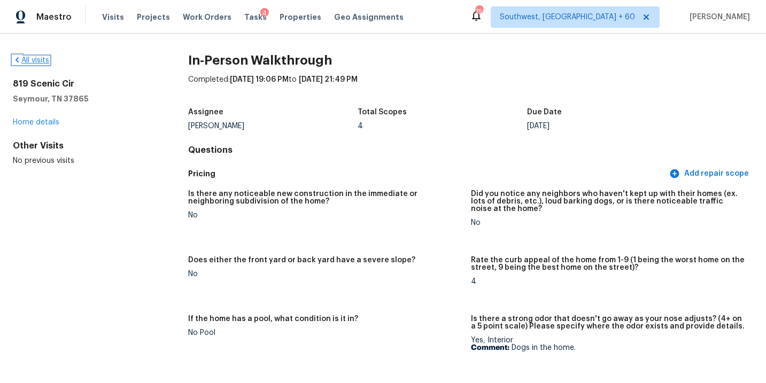
click at [32, 62] on link "All visits" at bounding box center [31, 60] width 36 height 7
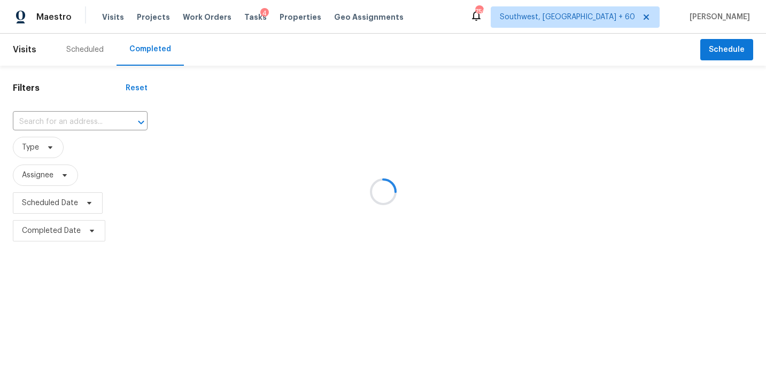
click at [51, 121] on div at bounding box center [383, 191] width 766 height 383
click at [60, 121] on div at bounding box center [383, 191] width 766 height 383
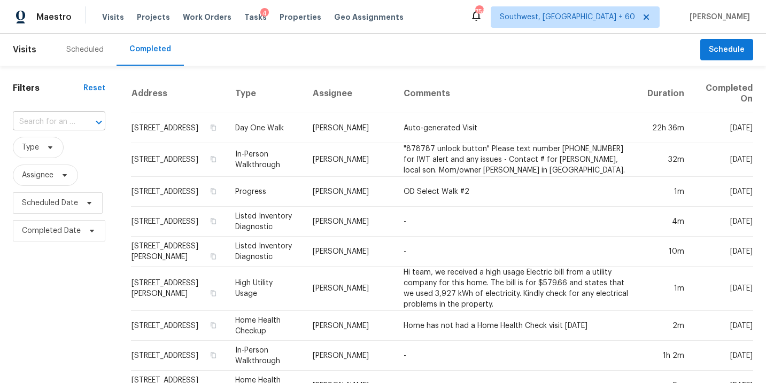
click at [60, 121] on input "text" at bounding box center [44, 122] width 63 height 17
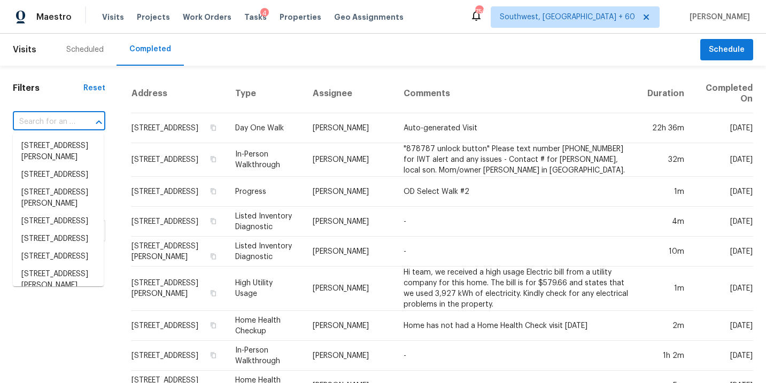
paste input "[STREET_ADDRESS]"
type input "[STREET_ADDRESS]"
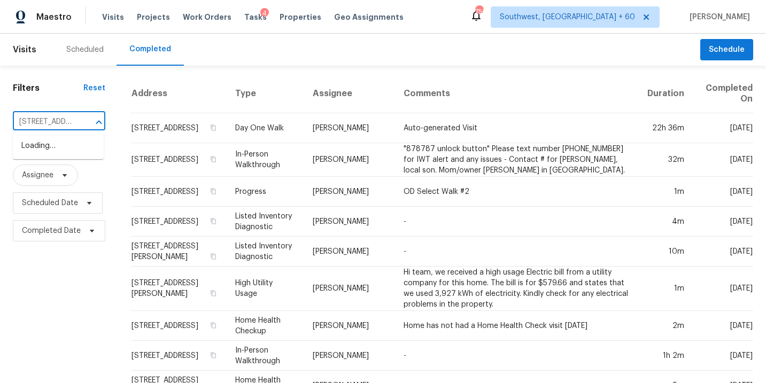
scroll to position [0, 96]
click at [64, 150] on li "[STREET_ADDRESS]" at bounding box center [58, 146] width 91 height 18
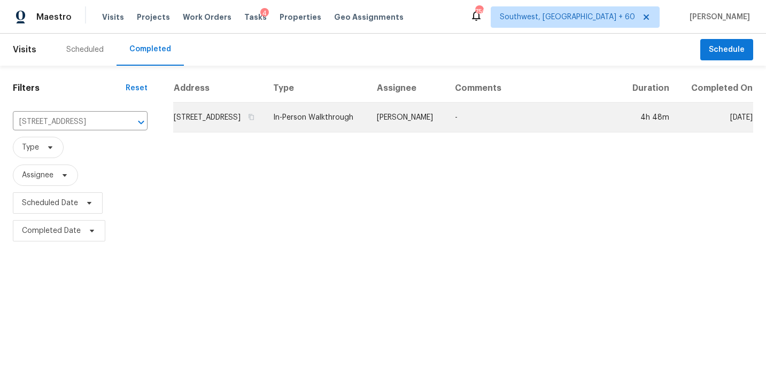
click at [368, 133] on td "In-Person Walkthrough" at bounding box center [317, 118] width 104 height 30
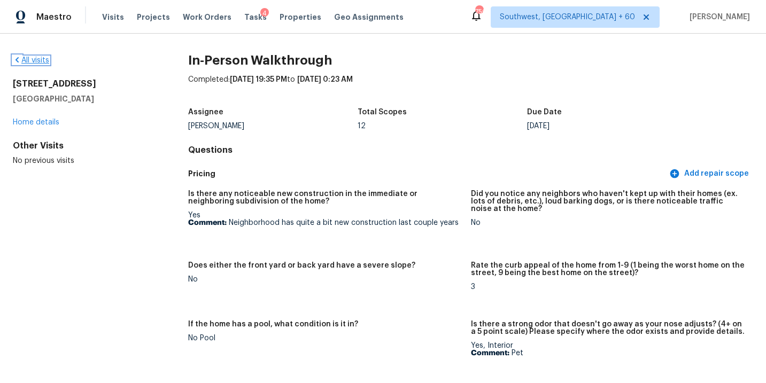
click at [42, 64] on link "All visits" at bounding box center [31, 60] width 36 height 7
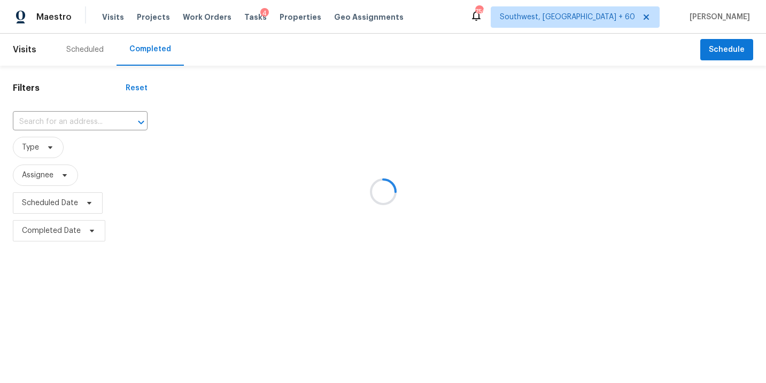
click at [53, 122] on div at bounding box center [383, 191] width 766 height 383
click at [58, 120] on div at bounding box center [383, 191] width 766 height 383
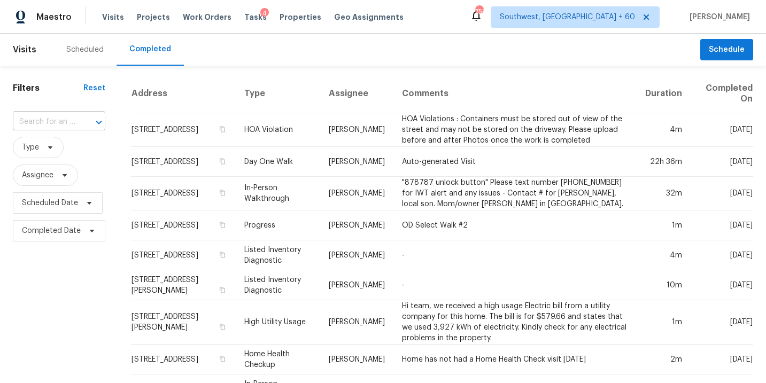
click at [63, 120] on input "text" at bounding box center [44, 122] width 63 height 17
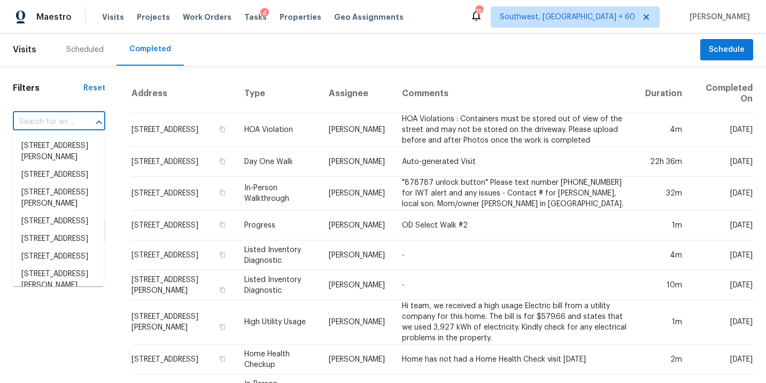
paste input "[STREET_ADDRESS][PERSON_NAME]"
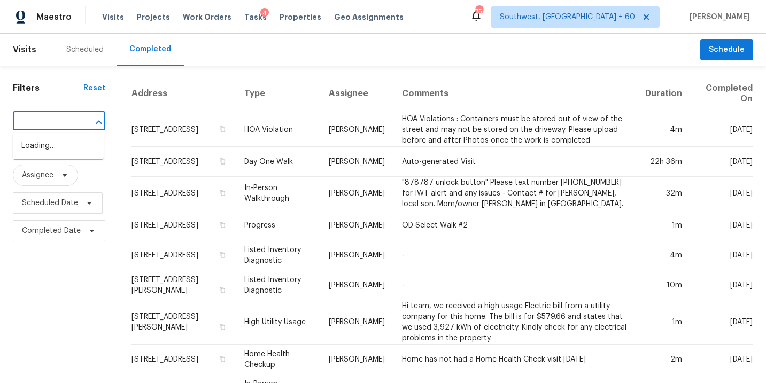
type input "[STREET_ADDRESS][PERSON_NAME]"
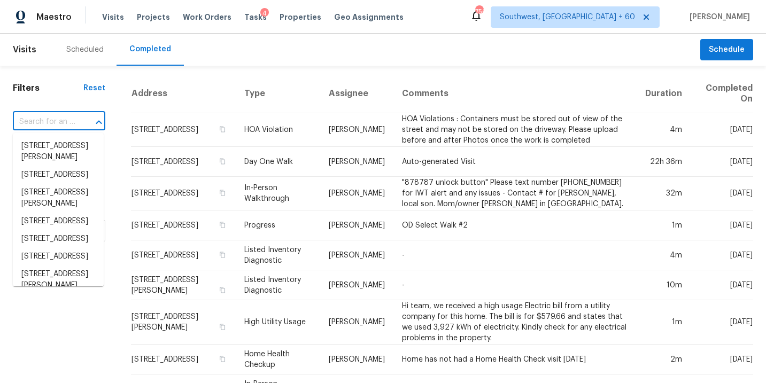
click at [72, 126] on input "text" at bounding box center [44, 122] width 63 height 17
paste input "[STREET_ADDRESS][PERSON_NAME]"
type input "[STREET_ADDRESS][PERSON_NAME]"
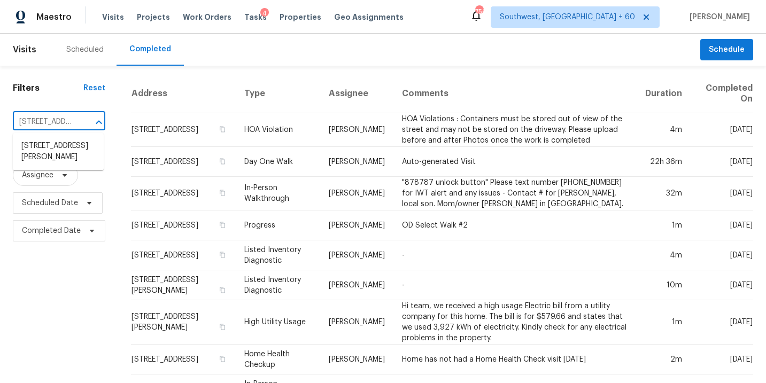
scroll to position [0, 80]
click at [69, 144] on li "[STREET_ADDRESS][PERSON_NAME]" at bounding box center [58, 151] width 91 height 29
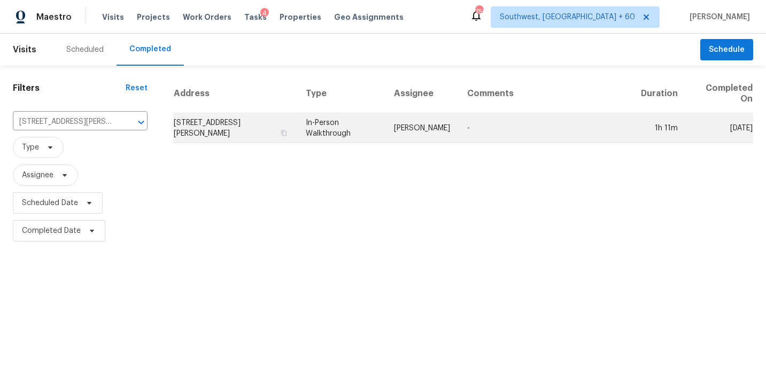
click at [329, 122] on td "In-Person Walkthrough" at bounding box center [341, 128] width 88 height 30
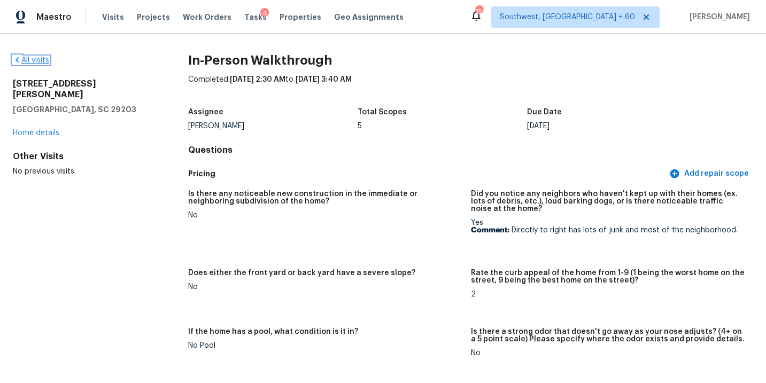
click at [44, 59] on link "All visits" at bounding box center [31, 60] width 36 height 7
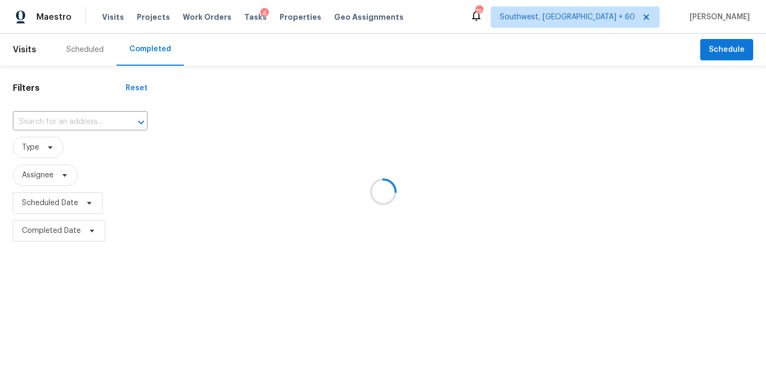
click at [63, 122] on div at bounding box center [383, 191] width 766 height 383
click at [68, 119] on div at bounding box center [383, 191] width 766 height 383
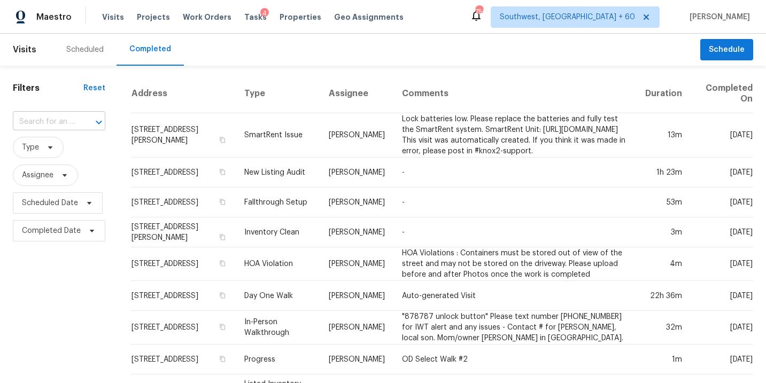
click at [64, 119] on input "text" at bounding box center [44, 122] width 63 height 17
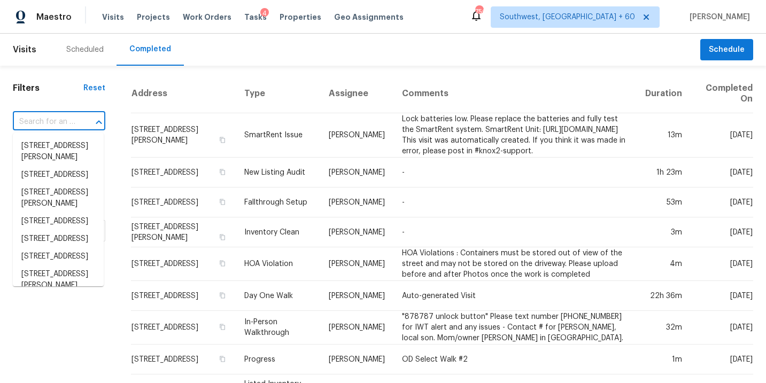
paste input "[STREET_ADDRESS][US_STATE]"
type input "[STREET_ADDRESS][US_STATE]"
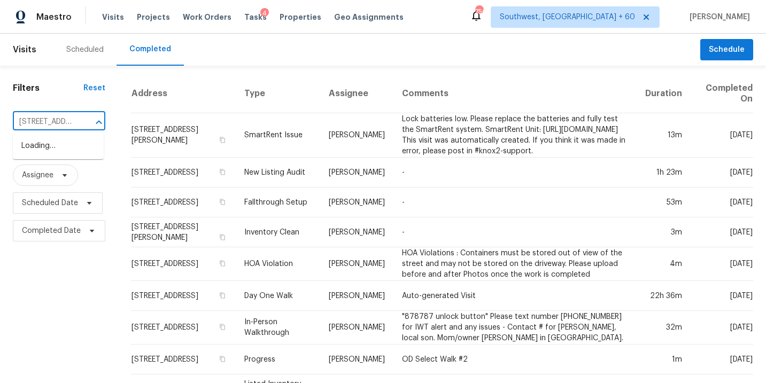
scroll to position [0, 101]
click at [60, 146] on li "[STREET_ADDRESS][US_STATE]" at bounding box center [58, 151] width 91 height 29
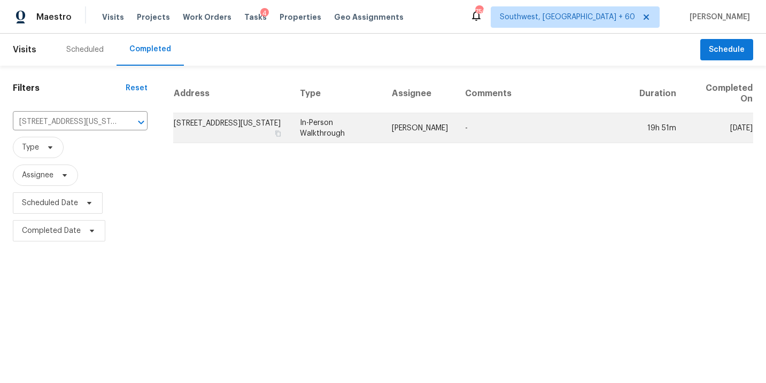
click at [423, 134] on td "[PERSON_NAME]" at bounding box center [419, 128] width 73 height 30
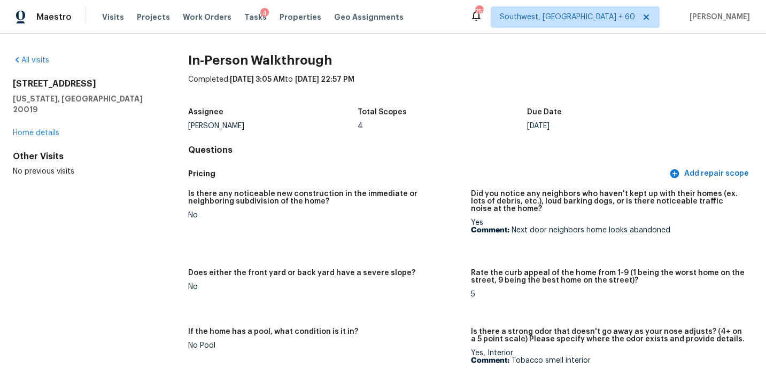
click at [41, 65] on div "All visits" at bounding box center [83, 60] width 141 height 11
click at [37, 61] on link "All visits" at bounding box center [31, 60] width 36 height 7
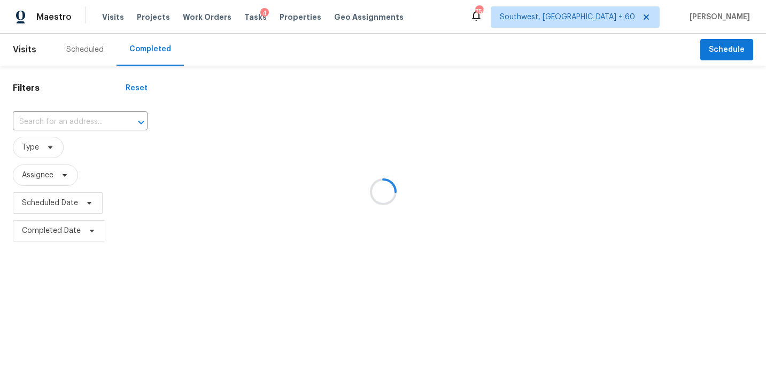
click at [57, 120] on div at bounding box center [383, 191] width 766 height 383
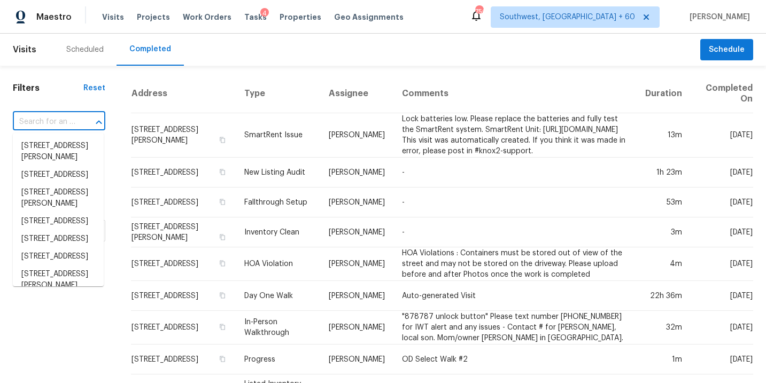
click at [57, 123] on input "text" at bounding box center [44, 122] width 63 height 17
paste input "[STREET_ADDRESS]"
type input "[STREET_ADDRESS]"
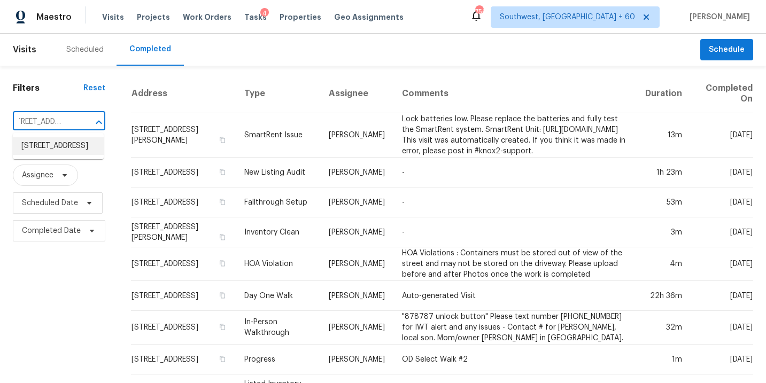
click at [58, 145] on li "[STREET_ADDRESS]" at bounding box center [58, 146] width 91 height 18
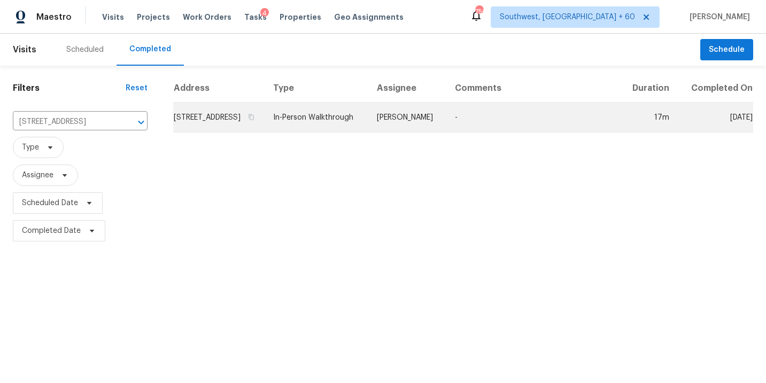
click at [368, 133] on td "In-Person Walkthrough" at bounding box center [317, 118] width 104 height 30
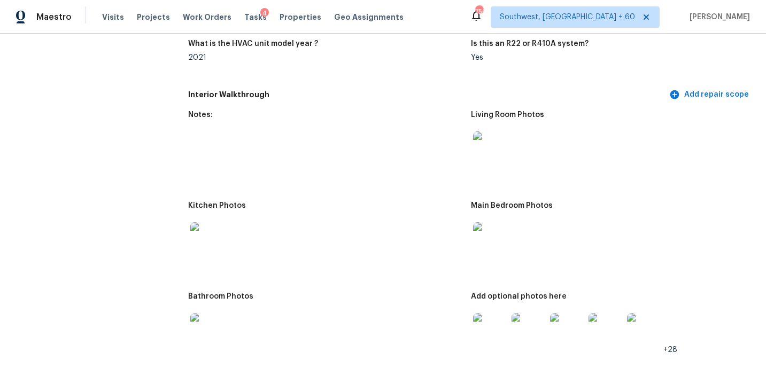
scroll to position [1094, 0]
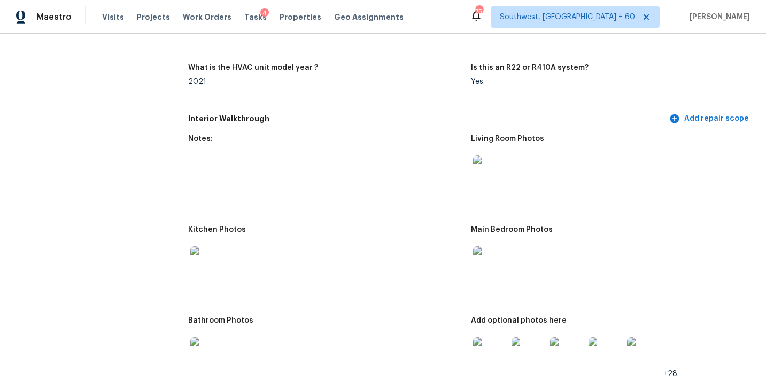
click at [490, 164] on img at bounding box center [490, 173] width 34 height 34
click at [489, 261] on img at bounding box center [490, 263] width 34 height 34
click at [491, 260] on img at bounding box center [490, 263] width 34 height 34
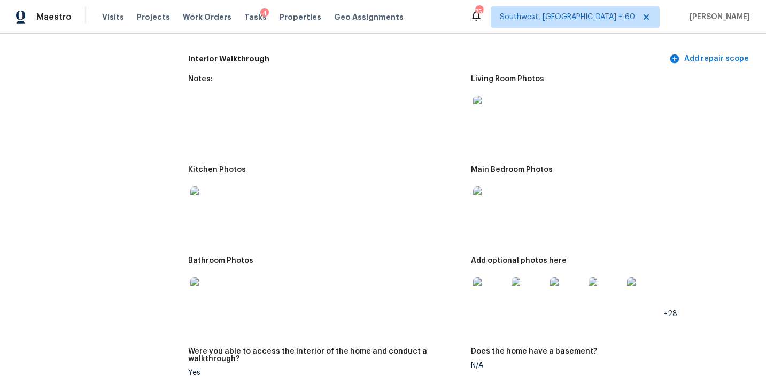
scroll to position [1163, 0]
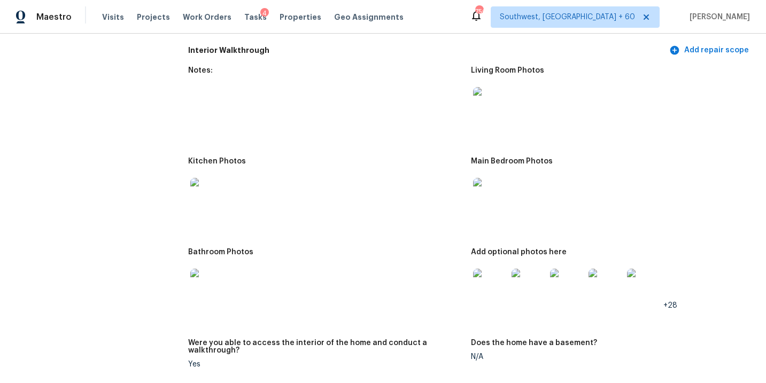
click at [491, 285] on img at bounding box center [490, 286] width 34 height 34
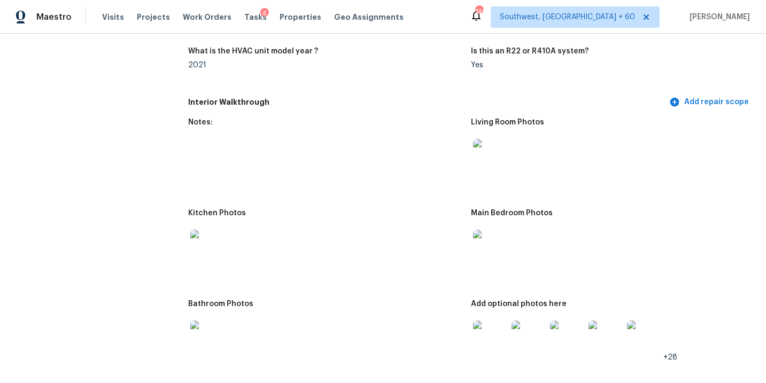
scroll to position [1204, 0]
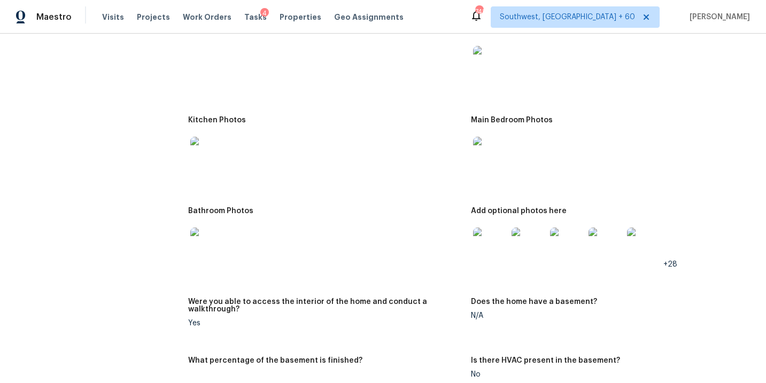
click at [490, 240] on img at bounding box center [490, 245] width 34 height 34
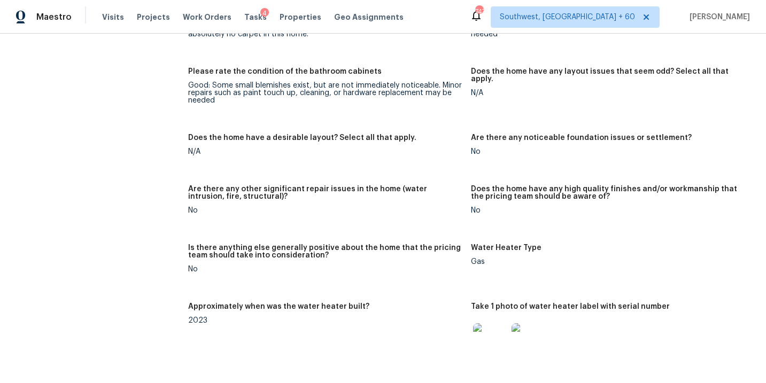
scroll to position [1640, 0]
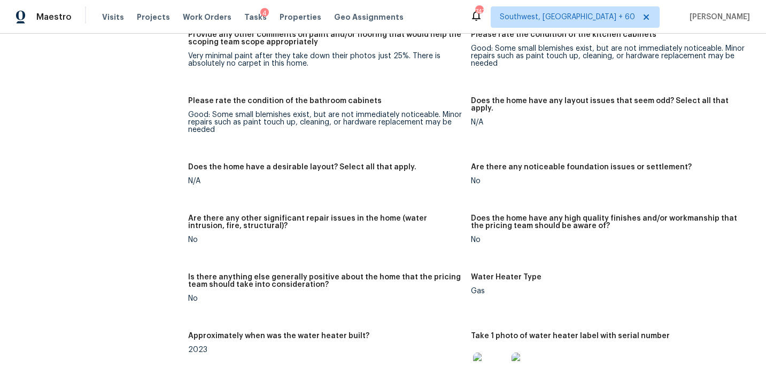
click at [310, 87] on div "Notes: Living Room Photos Kitchen Photos Main Bedroom Photos Bathroom Photos Ad…" at bounding box center [470, 96] width 565 height 1026
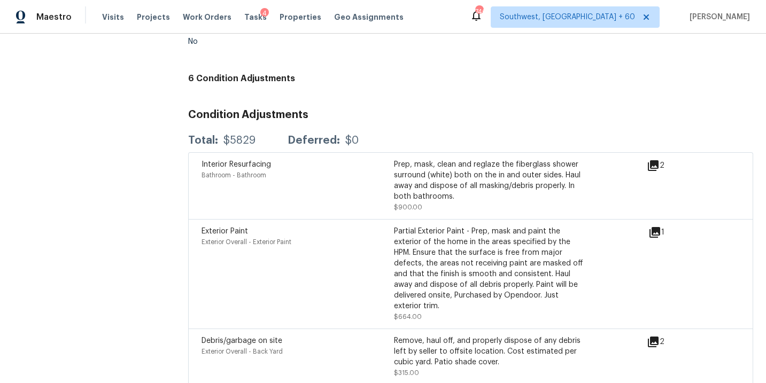
scroll to position [2482, 0]
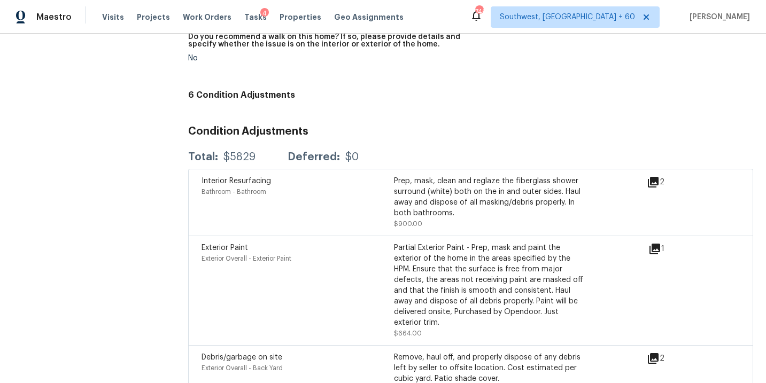
click at [241, 152] on div "$5829" at bounding box center [239, 157] width 32 height 11
copy div "5829"
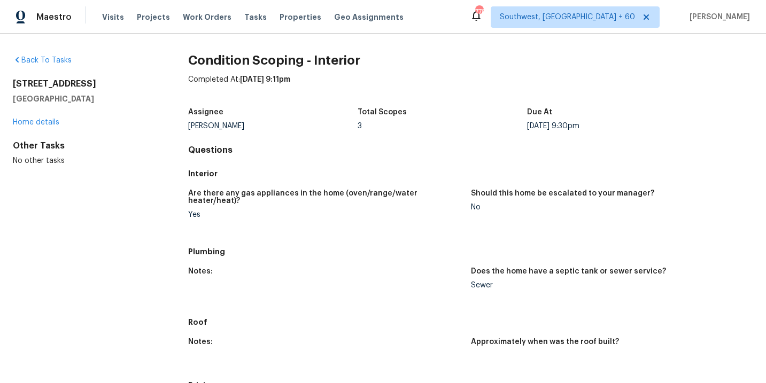
scroll to position [454, 0]
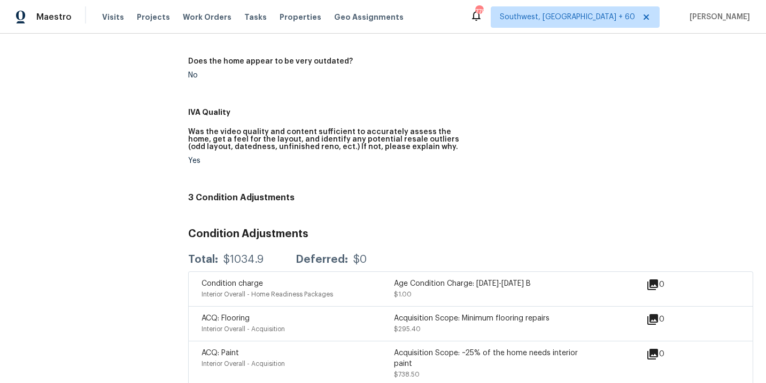
click at [238, 254] on div "$1034.9" at bounding box center [243, 259] width 40 height 11
copy div "$1034.9"
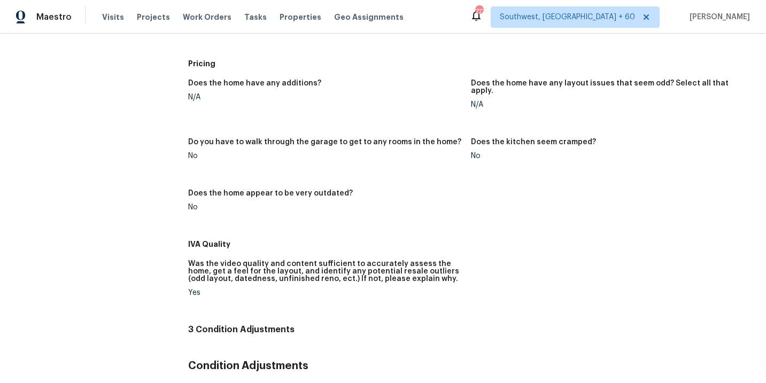
scroll to position [0, 0]
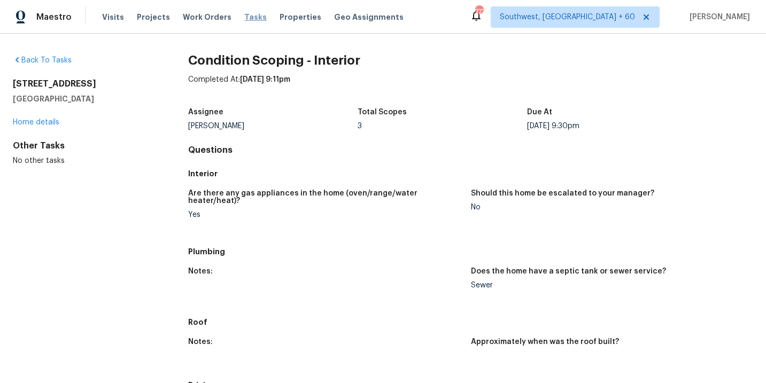
click at [244, 17] on span "Tasks" at bounding box center [255, 16] width 22 height 7
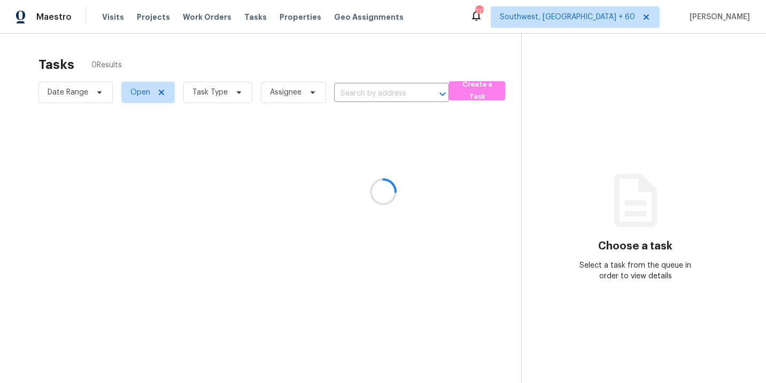
click at [229, 97] on div at bounding box center [383, 191] width 766 height 383
click at [232, 98] on div at bounding box center [383, 191] width 766 height 383
click at [231, 95] on div at bounding box center [383, 191] width 766 height 383
click at [234, 92] on div at bounding box center [383, 191] width 766 height 383
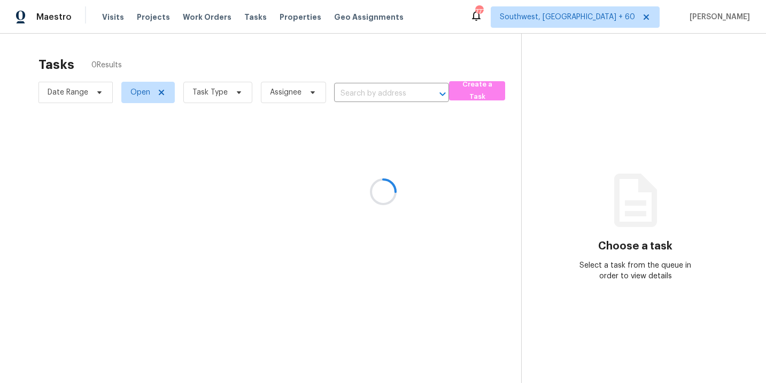
click at [227, 80] on div at bounding box center [383, 191] width 766 height 383
click at [227, 92] on div at bounding box center [383, 191] width 766 height 383
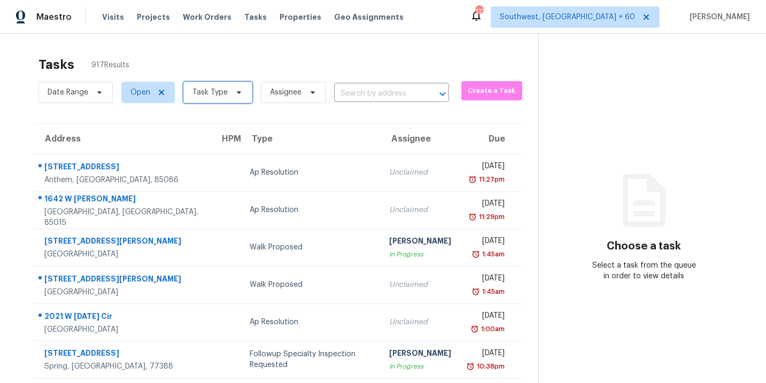
click at [235, 92] on icon at bounding box center [239, 92] width 9 height 9
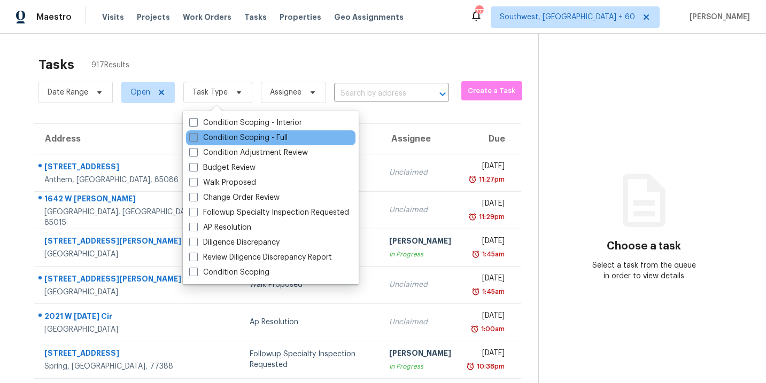
click at [231, 132] on div "Condition Scoping - Full" at bounding box center [270, 137] width 169 height 15
click at [277, 140] on label "Condition Scoping - Full" at bounding box center [238, 138] width 98 height 11
click at [196, 140] on input "Condition Scoping - Full" at bounding box center [192, 136] width 7 height 7
checkbox input "true"
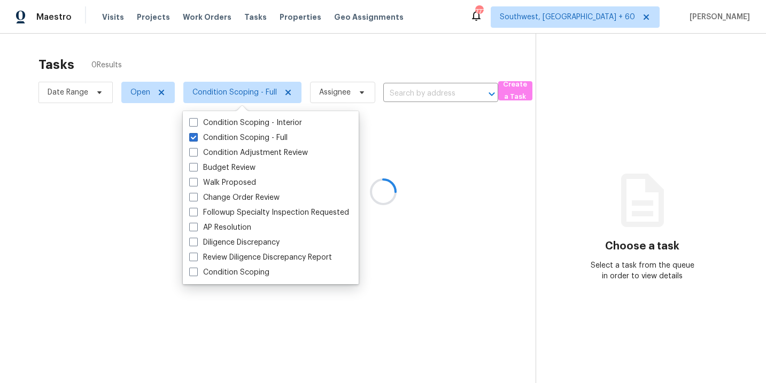
click at [338, 89] on div at bounding box center [383, 191] width 766 height 383
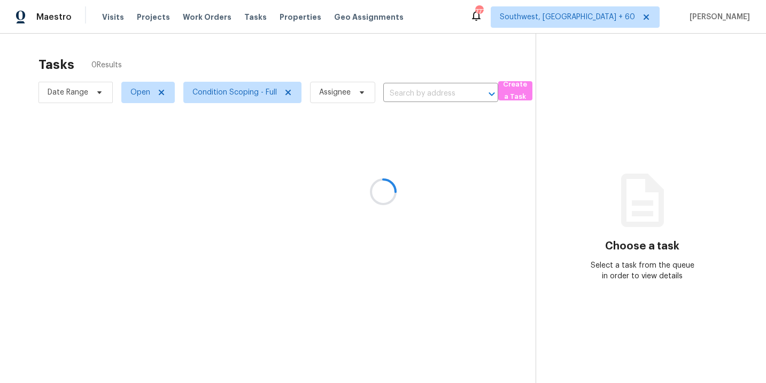
click at [338, 99] on div at bounding box center [383, 191] width 766 height 383
click at [341, 93] on div at bounding box center [383, 191] width 766 height 383
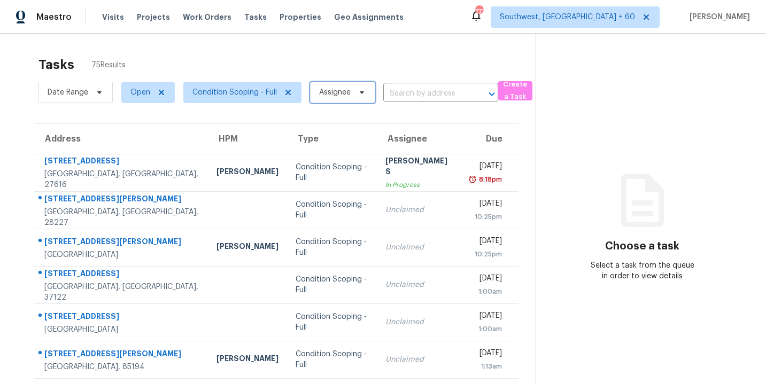
click at [341, 93] on span "Assignee" at bounding box center [335, 92] width 32 height 11
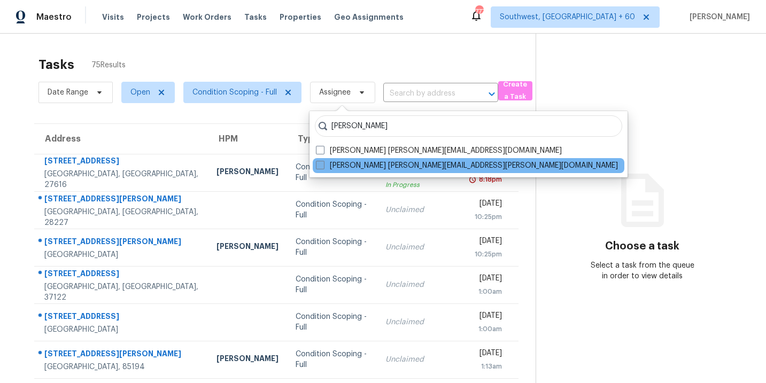
type input "sakthivel"
click at [335, 169] on label "Sakthivel Chandran sakthivel.chandran@opendoor.com" at bounding box center [467, 165] width 302 height 11
click at [323, 167] on input "Sakthivel Chandran sakthivel.chandran@opendoor.com" at bounding box center [319, 163] width 7 height 7
checkbox input "true"
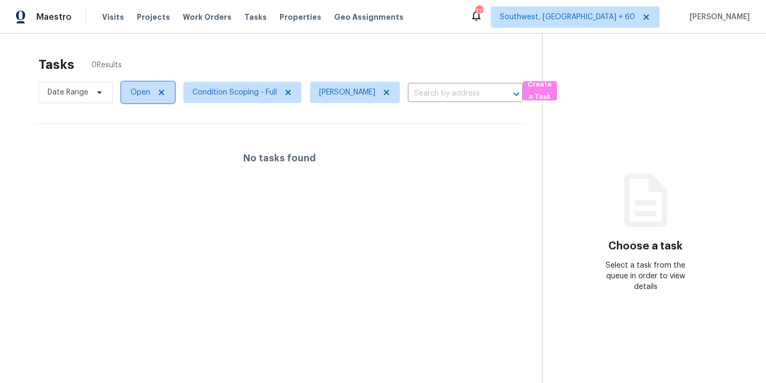
click at [126, 99] on span "Open" at bounding box center [147, 92] width 53 height 21
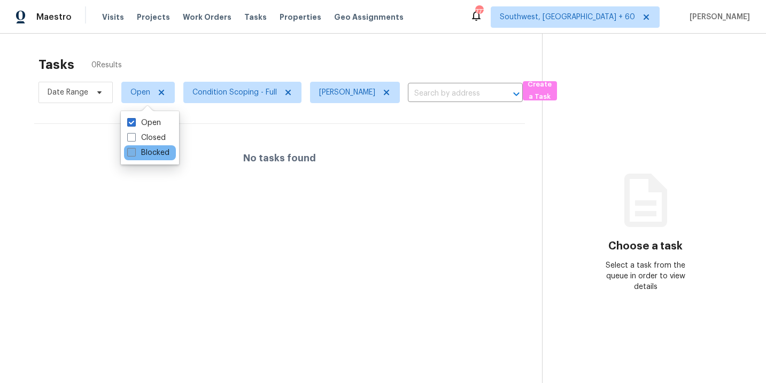
click at [138, 156] on label "Blocked" at bounding box center [148, 153] width 42 height 11
click at [134, 154] on input "Blocked" at bounding box center [130, 151] width 7 height 7
checkbox input "true"
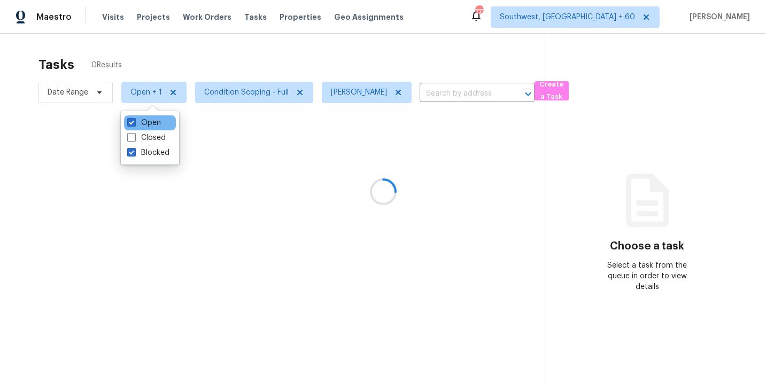
click at [161, 123] on div "Open" at bounding box center [150, 122] width 52 height 15
click at [151, 119] on label "Open" at bounding box center [144, 123] width 34 height 11
click at [134, 119] on input "Open" at bounding box center [130, 121] width 7 height 7
checkbox input "false"
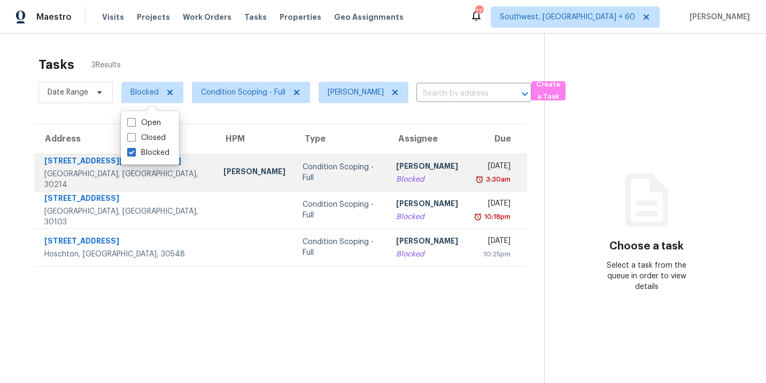
click at [388, 186] on td "Sakthivel Chandran Blocked" at bounding box center [427, 172] width 79 height 37
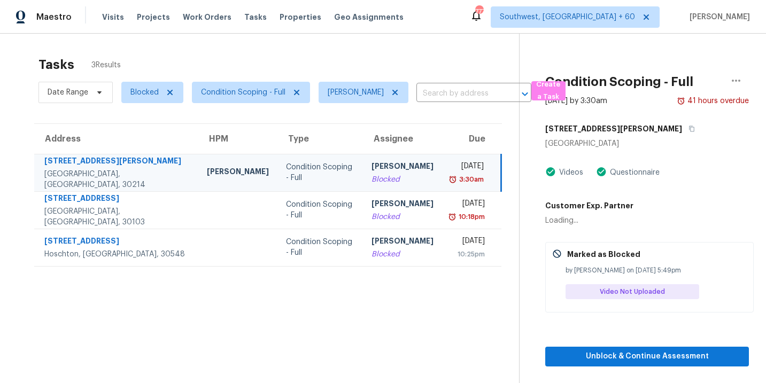
click at [397, 175] on td "Sakthivel Chandran Blocked" at bounding box center [402, 172] width 79 height 37
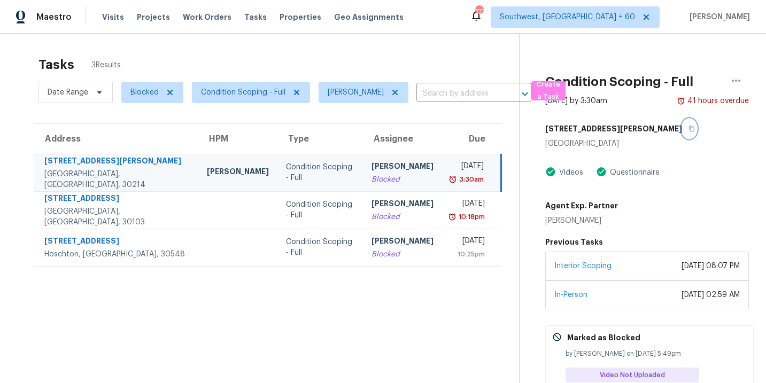
click at [689, 130] on icon "button" at bounding box center [691, 129] width 5 height 6
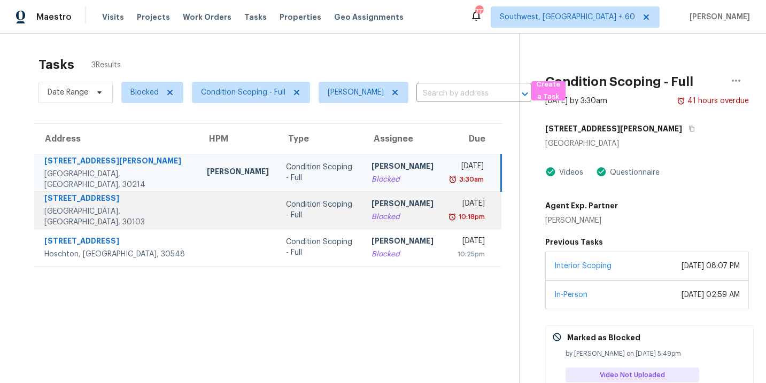
click at [375, 210] on div "[PERSON_NAME]" at bounding box center [403, 204] width 62 height 13
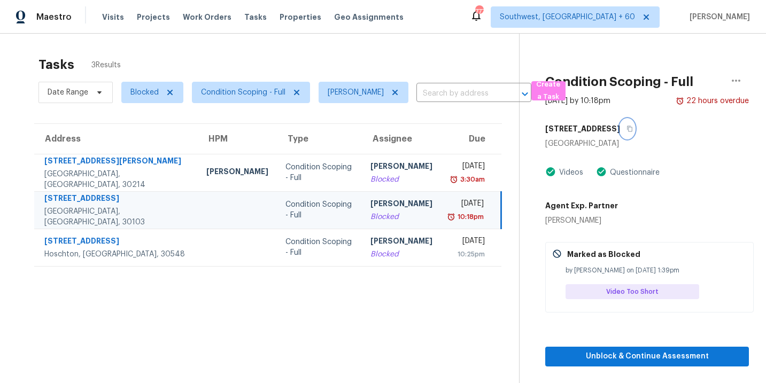
click at [627, 128] on icon "button" at bounding box center [630, 129] width 6 height 6
click at [149, 92] on span "Blocked" at bounding box center [144, 92] width 28 height 11
click at [151, 149] on label "Open" at bounding box center [144, 153] width 34 height 11
click at [134, 149] on input "Open" at bounding box center [130, 151] width 7 height 7
checkbox input "true"
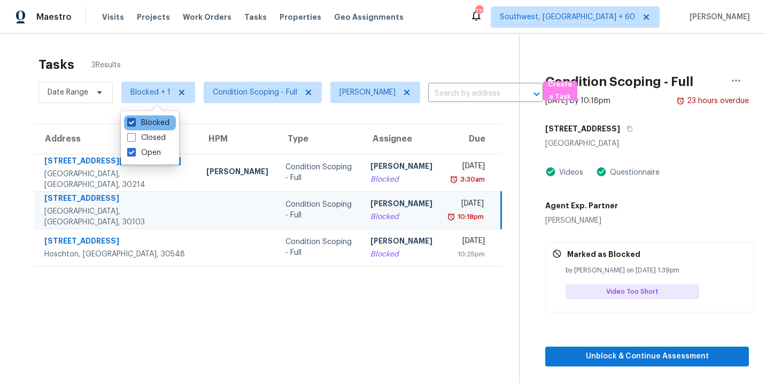
click at [164, 123] on label "Blocked" at bounding box center [148, 123] width 42 height 11
click at [134, 123] on input "Blocked" at bounding box center [130, 121] width 7 height 7
checkbox input "false"
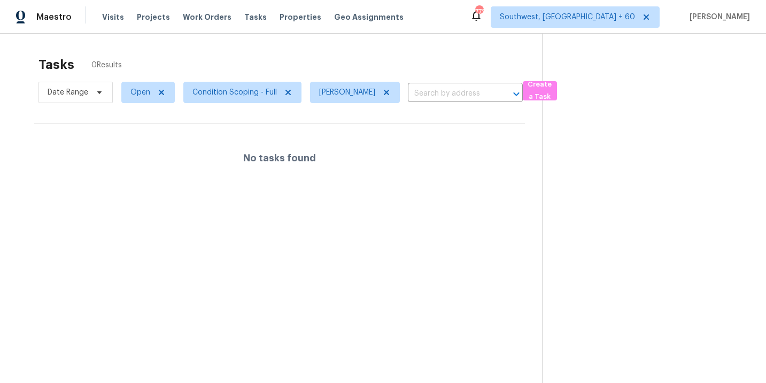
click at [277, 271] on section "Tasks 0 Results Date Range Open Condition Scoping - Full Sakthivel Chandran ​ C…" at bounding box center [279, 234] width 525 height 366
